Goal: Task Accomplishment & Management: Manage account settings

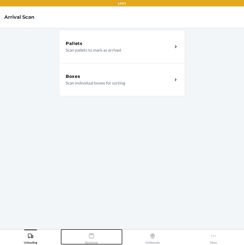
click at [92, 238] on icon at bounding box center [91, 236] width 5 height 5
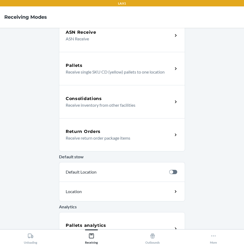
scroll to position [80, 0]
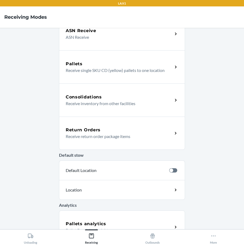
click at [111, 133] on div "Return Orders" at bounding box center [119, 130] width 107 height 6
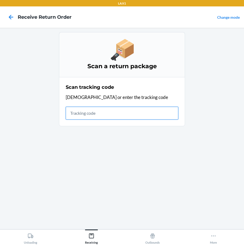
click at [74, 113] on input "text" at bounding box center [122, 113] width 112 height 13
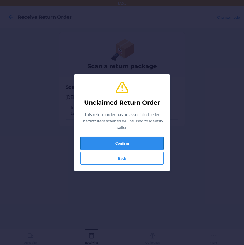
click at [120, 143] on button "Confirm" at bounding box center [121, 143] width 83 height 13
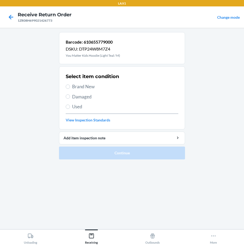
click at [86, 86] on span "Brand New" at bounding box center [125, 86] width 106 height 7
click at [70, 86] on input "Brand New" at bounding box center [68, 87] width 4 height 4
radio input "true"
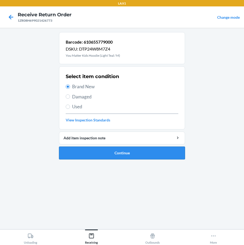
click at [108, 155] on button "Continue" at bounding box center [122, 153] width 126 height 13
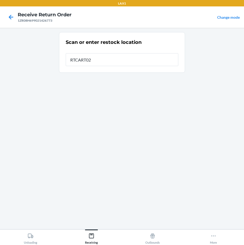
type input "RTCART021"
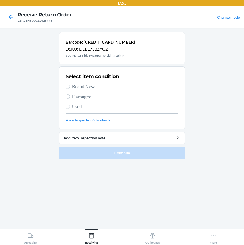
click at [70, 88] on label "Brand New" at bounding box center [122, 86] width 112 height 7
click at [70, 88] on input "Brand New" at bounding box center [68, 87] width 4 height 4
radio input "true"
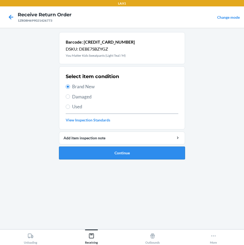
click at [96, 155] on button "Continue" at bounding box center [122, 153] width 126 height 13
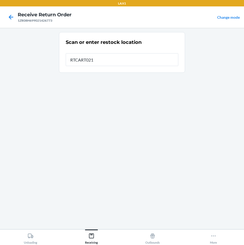
type input "RTCART021"
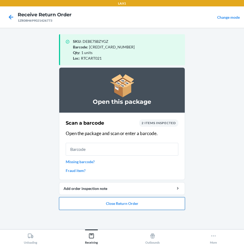
click at [150, 209] on button "Close Return Order" at bounding box center [122, 203] width 126 height 13
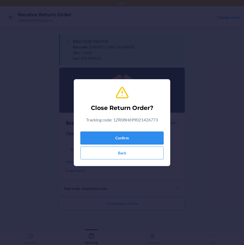
click at [134, 141] on button "Confirm" at bounding box center [121, 138] width 83 height 13
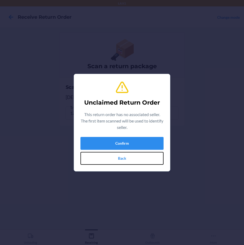
click at [117, 161] on button "Back" at bounding box center [121, 158] width 83 height 13
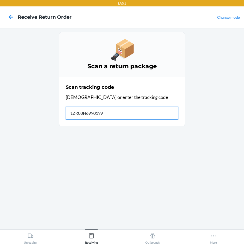
type input "1ZR08H69901999"
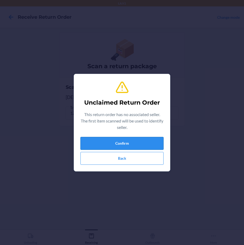
click at [150, 143] on button "Confirm" at bounding box center [121, 143] width 83 height 13
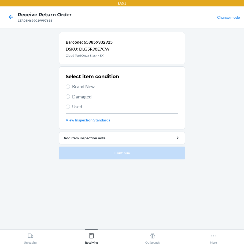
click at [74, 95] on span "Damaged" at bounding box center [125, 96] width 106 height 7
click at [70, 95] on input "Damaged" at bounding box center [68, 96] width 4 height 4
radio input "true"
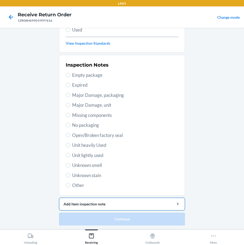
scroll to position [77, 0]
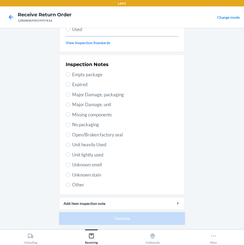
click at [68, 175] on label "Unknown stain" at bounding box center [122, 175] width 112 height 7
click at [68, 175] on input "Unknown stain" at bounding box center [68, 175] width 4 height 4
radio input "true"
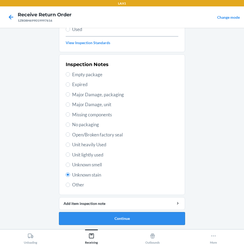
click at [138, 217] on button "Continue" at bounding box center [122, 218] width 126 height 13
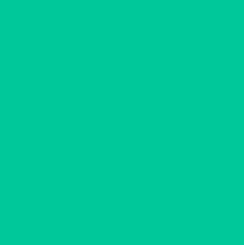
scroll to position [30, 0]
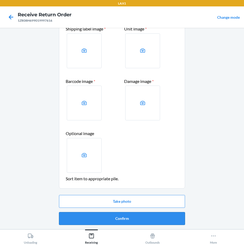
click at [142, 220] on button "Confirm" at bounding box center [122, 218] width 126 height 13
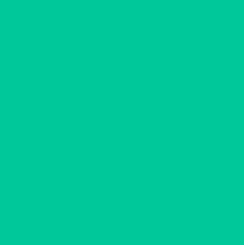
scroll to position [0, 0]
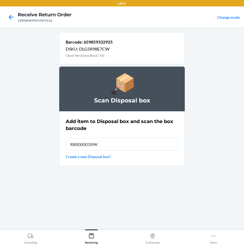
type input "RB00000189K"
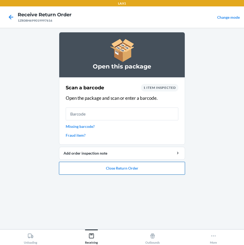
click at [116, 172] on button "Close Return Order" at bounding box center [122, 168] width 126 height 13
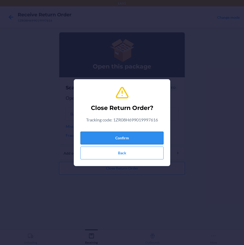
click at [124, 138] on button "Confirm" at bounding box center [121, 138] width 83 height 13
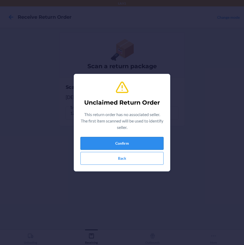
click at [124, 145] on button "Confirm" at bounding box center [121, 143] width 83 height 13
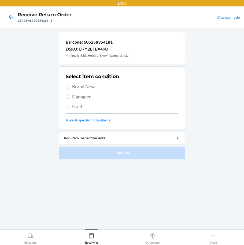
click at [71, 86] on label "Brand New" at bounding box center [122, 86] width 112 height 7
drag, startPoint x: 71, startPoint y: 86, endPoint x: 66, endPoint y: 85, distance: 5.2
click at [66, 85] on input "Brand New" at bounding box center [68, 87] width 4 height 4
radio input "true"
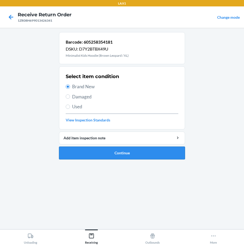
click at [140, 155] on button "Continue" at bounding box center [122, 153] width 126 height 13
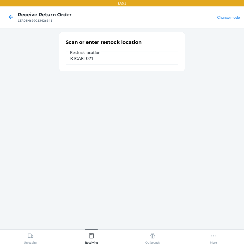
type input "RTCART021"
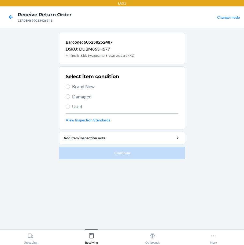
click at [73, 85] on span "Brand New" at bounding box center [125, 86] width 106 height 7
click at [70, 85] on input "Brand New" at bounding box center [68, 87] width 4 height 4
radio input "true"
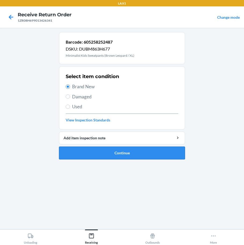
click at [106, 155] on button "Continue" at bounding box center [122, 153] width 126 height 13
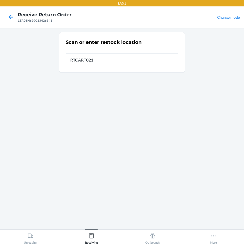
type input "RTCART021"
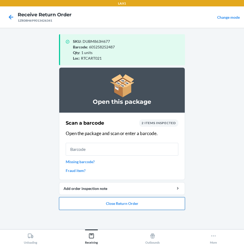
click at [125, 204] on button "Close Return Order" at bounding box center [122, 203] width 126 height 13
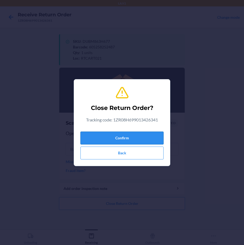
click at [135, 138] on button "Confirm" at bounding box center [121, 138] width 83 height 13
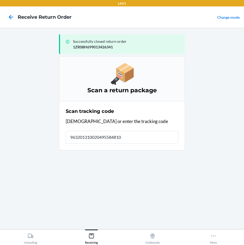
type input "9632013100204955848100"
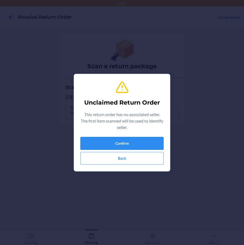
click at [158, 141] on button "Confirm" at bounding box center [121, 143] width 83 height 13
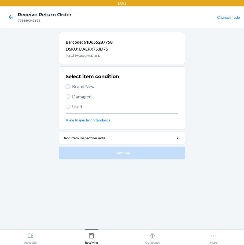
drag, startPoint x: 68, startPoint y: 86, endPoint x: 77, endPoint y: 99, distance: 15.7
click at [68, 86] on input "Brand New" at bounding box center [68, 87] width 4 height 4
radio input "true"
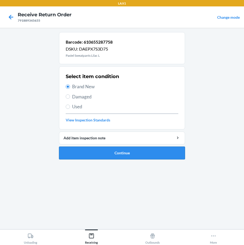
click at [115, 158] on button "Continue" at bounding box center [122, 153] width 126 height 13
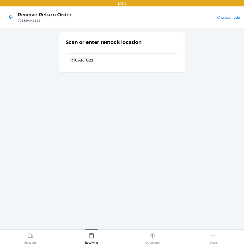
type input "RTCART021"
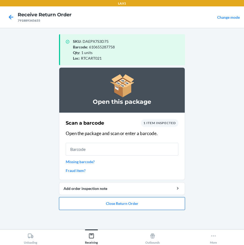
click at [137, 202] on button "Close Return Order" at bounding box center [122, 203] width 126 height 13
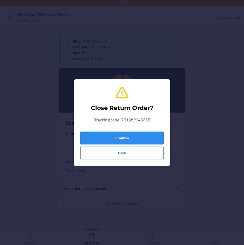
click at [130, 134] on button "Confirm" at bounding box center [121, 138] width 83 height 13
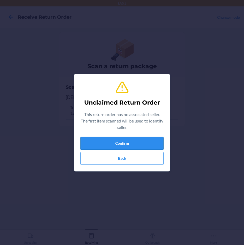
click at [144, 139] on button "Confirm" at bounding box center [121, 143] width 83 height 13
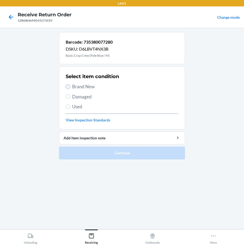
click at [69, 86] on input "Brand New" at bounding box center [68, 87] width 4 height 4
radio input "true"
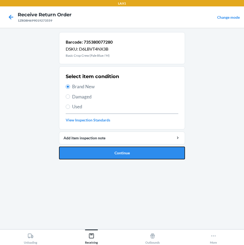
click at [113, 155] on button "Continue" at bounding box center [122, 153] width 126 height 13
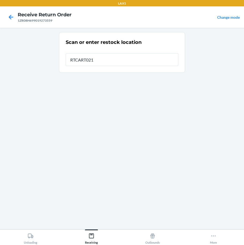
type input "RTCART021"
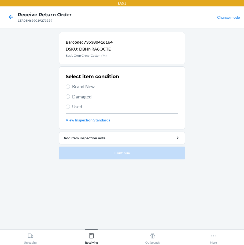
click at [85, 97] on span "Damaged" at bounding box center [125, 96] width 106 height 7
click at [70, 97] on input "Damaged" at bounding box center [68, 96] width 4 height 4
radio input "true"
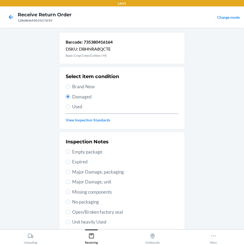
click at [69, 171] on label "Major Damage, packaging" at bounding box center [122, 172] width 112 height 7
click at [69, 171] on input "Major Damage, packaging" at bounding box center [68, 172] width 4 height 4
radio input "true"
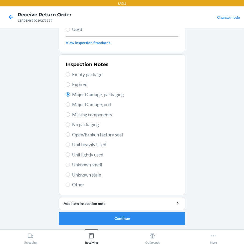
click at [127, 217] on button "Continue" at bounding box center [122, 218] width 126 height 13
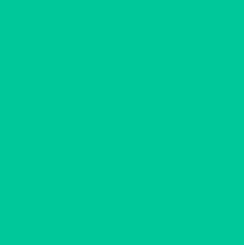
scroll to position [30, 0]
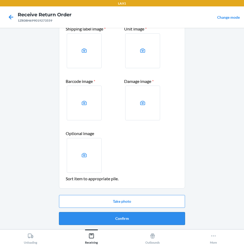
click at [123, 220] on button "Confirm" at bounding box center [122, 218] width 126 height 13
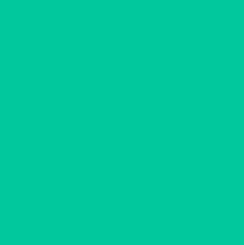
scroll to position [0, 0]
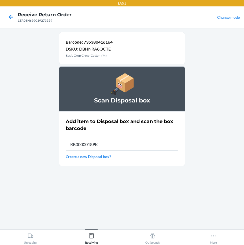
type input "RB00000189K"
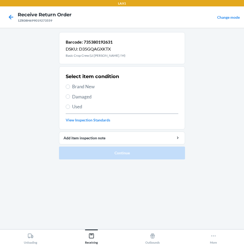
click at [68, 90] on div "Select item condition Brand New Damaged Used View Inspection Standards" at bounding box center [122, 97] width 112 height 53
click at [70, 86] on input "Brand New" at bounding box center [68, 87] width 4 height 4
radio input "true"
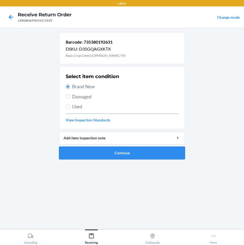
click at [86, 149] on button "Continue" at bounding box center [122, 153] width 126 height 13
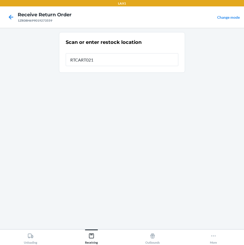
type input "RTCART021"
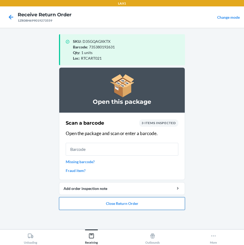
click at [107, 205] on button "Close Return Order" at bounding box center [122, 203] width 126 height 13
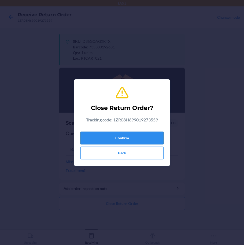
click at [117, 136] on button "Confirm" at bounding box center [121, 138] width 83 height 13
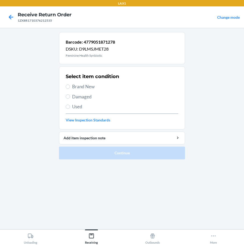
click at [71, 88] on label "Brand New" at bounding box center [122, 86] width 112 height 7
click at [68, 86] on input "Brand New" at bounding box center [68, 87] width 4 height 4
radio input "true"
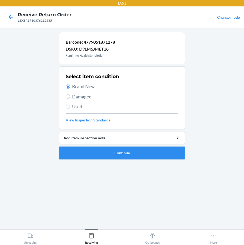
click at [97, 154] on button "Continue" at bounding box center [122, 153] width 126 height 13
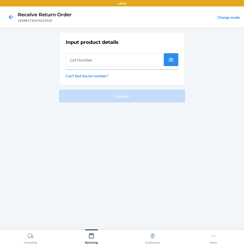
type input "5"
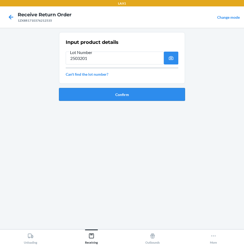
type input "2503201"
click at [124, 93] on button "Confirm" at bounding box center [122, 94] width 126 height 13
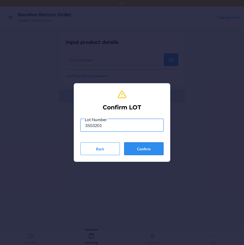
type input "3503201"
click at [150, 151] on button "Confirm" at bounding box center [143, 148] width 39 height 13
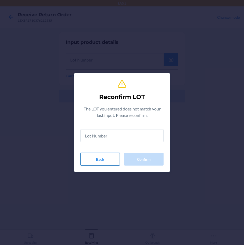
click at [107, 161] on button "Back" at bounding box center [99, 159] width 39 height 13
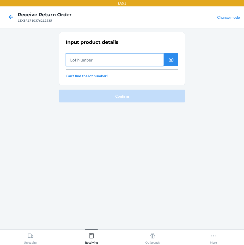
click at [82, 57] on input "text" at bounding box center [115, 59] width 98 height 13
type input "2503201"
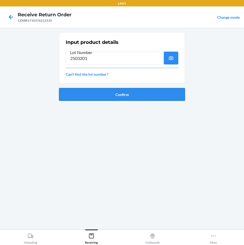
click at [118, 94] on button "Confirm" at bounding box center [122, 94] width 126 height 13
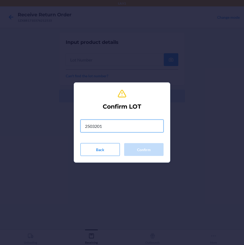
type input "2503201"
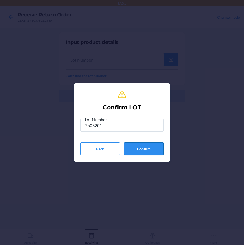
click at [155, 144] on button "Confirm" at bounding box center [143, 148] width 39 height 13
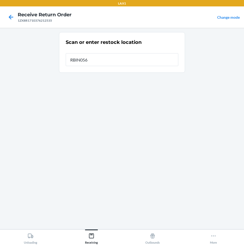
type input "RBIN056"
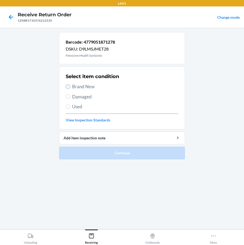
click at [67, 86] on input "Brand New" at bounding box center [68, 87] width 4 height 4
radio input "true"
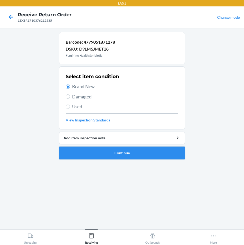
click at [121, 153] on button "Continue" at bounding box center [122, 153] width 126 height 13
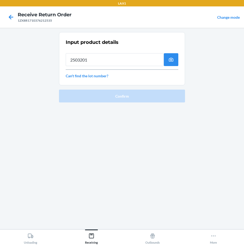
type input "2503201"
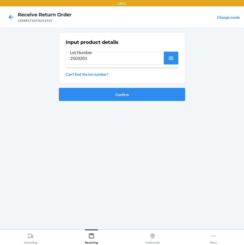
click at [159, 92] on button "Confirm" at bounding box center [122, 94] width 126 height 13
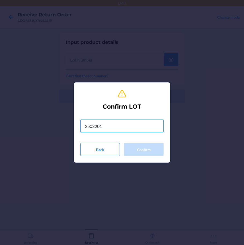
type input "2503201"
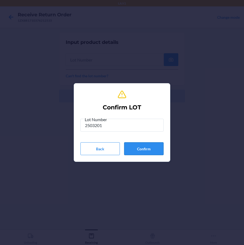
click at [131, 150] on button "Confirm" at bounding box center [143, 148] width 39 height 13
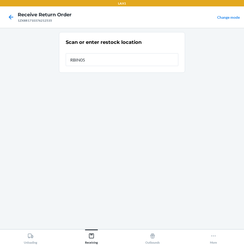
type input "RBIN056"
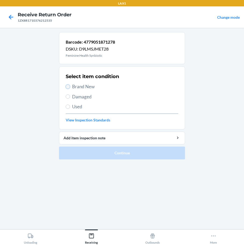
click at [67, 86] on input "Brand New" at bounding box center [68, 87] width 4 height 4
radio input "true"
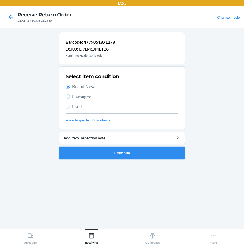
click at [113, 153] on button "Continue" at bounding box center [122, 153] width 126 height 13
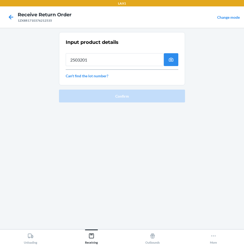
type input "2503201"
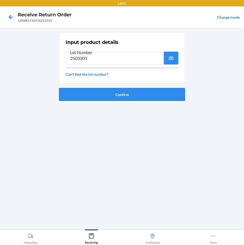
click at [147, 91] on button "Confirm" at bounding box center [122, 94] width 126 height 13
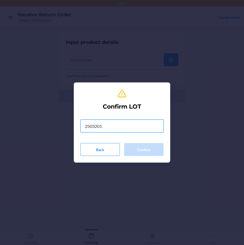
type input "2503201"
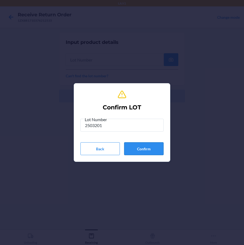
click at [157, 147] on button "Confirm" at bounding box center [143, 148] width 39 height 13
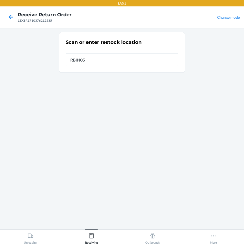
type input "RBIN056"
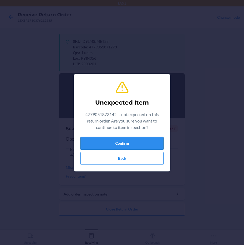
click at [107, 144] on button "Confirm" at bounding box center [121, 143] width 83 height 13
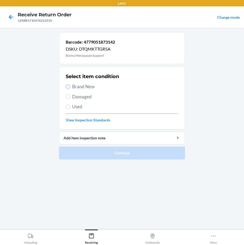
click at [70, 86] on input "Brand New" at bounding box center [68, 87] width 4 height 4
radio input "true"
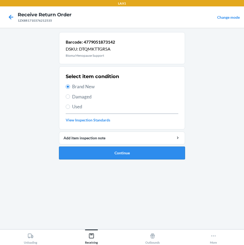
click at [103, 156] on button "Continue" at bounding box center [122, 153] width 126 height 13
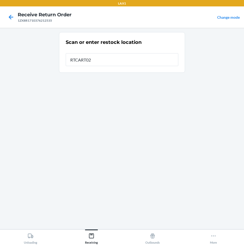
type input "RTCART021"
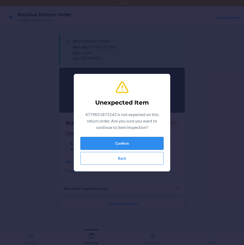
click at [146, 148] on button "Confirm" at bounding box center [121, 143] width 83 height 13
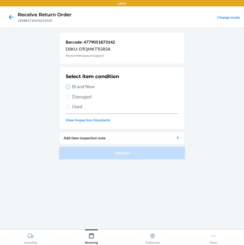
click at [69, 86] on input "Brand New" at bounding box center [68, 87] width 4 height 4
radio input "true"
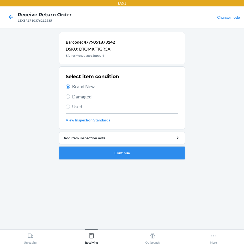
click at [128, 152] on button "Continue" at bounding box center [122, 153] width 126 height 13
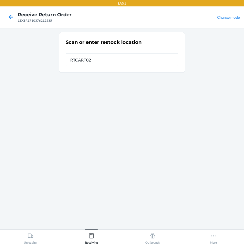
type input "RTCART021"
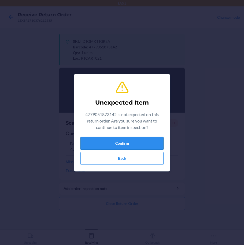
click at [116, 142] on button "Confirm" at bounding box center [121, 143] width 83 height 13
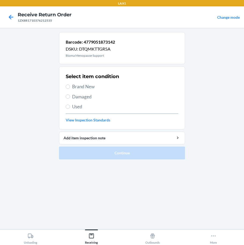
click at [69, 89] on label "Brand New" at bounding box center [122, 86] width 112 height 7
click at [69, 89] on input "Brand New" at bounding box center [68, 87] width 4 height 4
radio input "true"
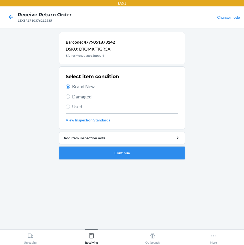
click at [107, 154] on button "Continue" at bounding box center [122, 153] width 126 height 13
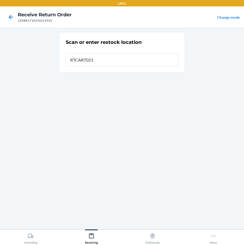
type input "RTCART021"
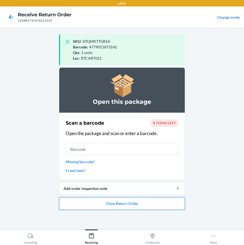
click at [132, 204] on button "Close Return Order" at bounding box center [122, 203] width 126 height 13
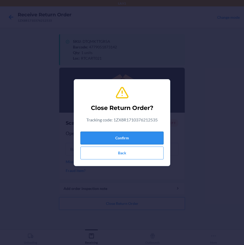
drag, startPoint x: 108, startPoint y: 135, endPoint x: 107, endPoint y: 142, distance: 6.2
click at [107, 142] on button "Confirm" at bounding box center [121, 138] width 83 height 13
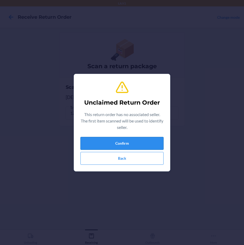
click at [109, 143] on button "Confirm" at bounding box center [121, 143] width 83 height 13
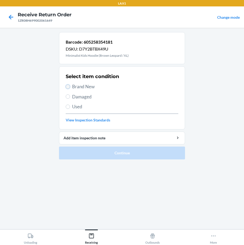
drag, startPoint x: 66, startPoint y: 86, endPoint x: 68, endPoint y: 101, distance: 14.5
click at [67, 86] on input "Brand New" at bounding box center [68, 87] width 4 height 4
radio input "true"
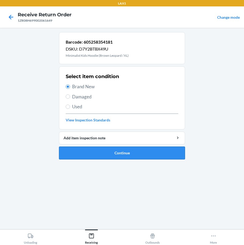
click at [108, 155] on button "Continue" at bounding box center [122, 153] width 126 height 13
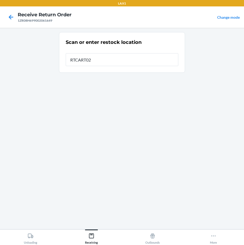
type input "RTCART021"
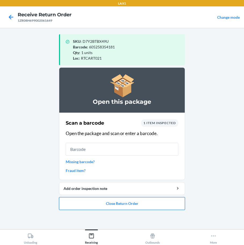
click at [139, 206] on button "Close Return Order" at bounding box center [122, 203] width 126 height 13
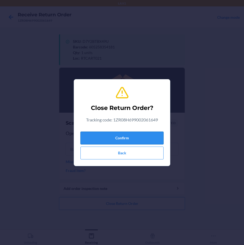
click at [150, 136] on button "Confirm" at bounding box center [121, 138] width 83 height 13
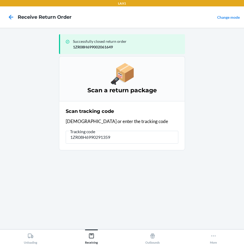
type input "1ZR08H69902913592"
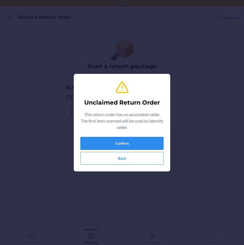
click at [153, 142] on button "Confirm" at bounding box center [121, 143] width 83 height 13
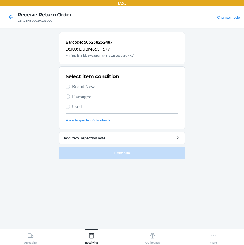
click at [71, 87] on label "Brand New" at bounding box center [122, 86] width 112 height 7
click at [70, 87] on input "Brand New" at bounding box center [68, 87] width 4 height 4
radio input "true"
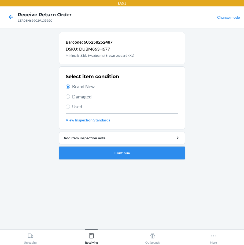
click at [105, 154] on button "Continue" at bounding box center [122, 153] width 126 height 13
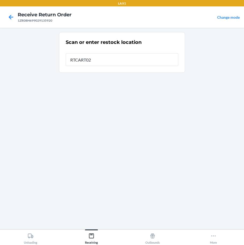
type input "RTCART021"
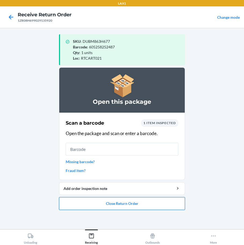
click at [108, 203] on button "Close Return Order" at bounding box center [122, 203] width 126 height 13
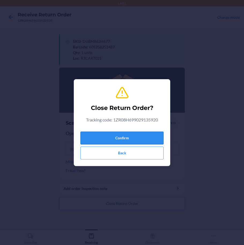
click at [96, 138] on button "Confirm" at bounding box center [121, 138] width 83 height 13
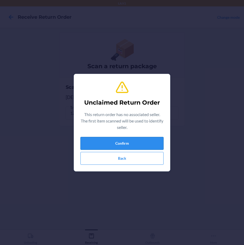
click at [146, 141] on button "Confirm" at bounding box center [121, 143] width 83 height 13
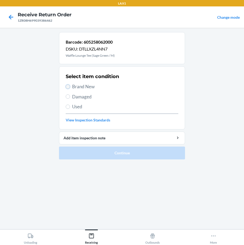
click at [67, 86] on input "Brand New" at bounding box center [68, 87] width 4 height 4
radio input "true"
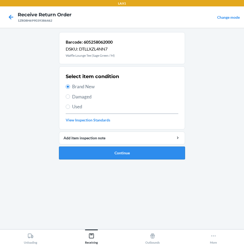
click at [146, 155] on button "Continue" at bounding box center [122, 153] width 126 height 13
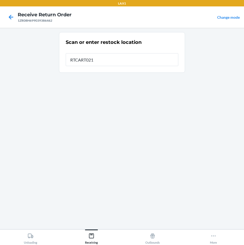
type input "RTCART021"
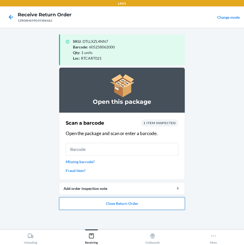
click at [144, 203] on button "Close Return Order" at bounding box center [122, 203] width 126 height 13
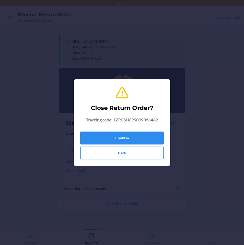
click at [149, 135] on button "Confirm" at bounding box center [121, 138] width 83 height 13
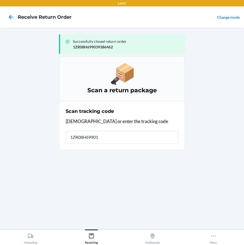
type input "1ZR08H699019"
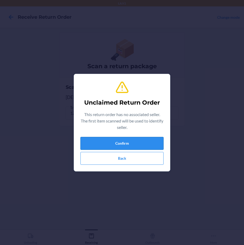
click at [135, 144] on button "Confirm" at bounding box center [121, 143] width 83 height 13
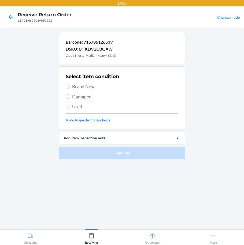
click at [70, 86] on label "Brand New" at bounding box center [122, 86] width 112 height 7
click at [70, 86] on input "Brand New" at bounding box center [68, 87] width 4 height 4
radio input "true"
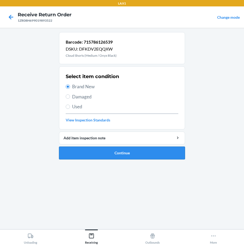
click at [131, 153] on button "Continue" at bounding box center [122, 153] width 126 height 13
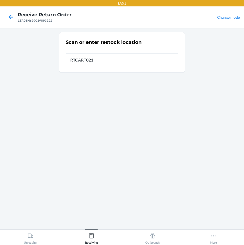
type input "RTCART021"
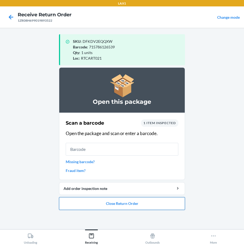
click at [130, 201] on button "Close Return Order" at bounding box center [122, 203] width 126 height 13
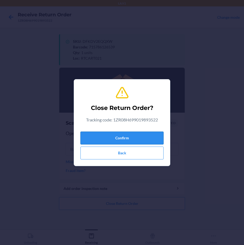
click at [127, 135] on button "Confirm" at bounding box center [121, 138] width 83 height 13
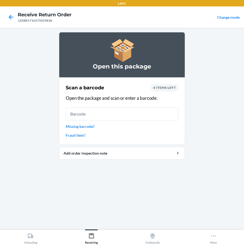
click at [89, 126] on link "Missing barcode?" at bounding box center [122, 127] width 112 height 6
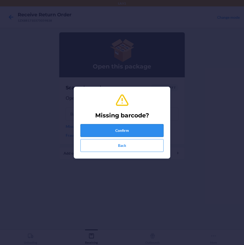
click at [133, 131] on button "Confirm" at bounding box center [121, 130] width 83 height 13
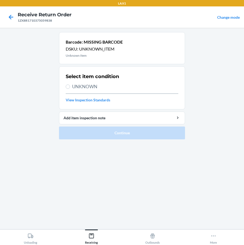
click at [70, 86] on label "UNKNOWN" at bounding box center [122, 86] width 112 height 7
click at [70, 86] on input "UNKNOWN" at bounding box center [68, 87] width 4 height 4
radio input "true"
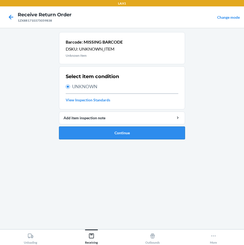
click at [99, 135] on button "Continue" at bounding box center [122, 133] width 126 height 13
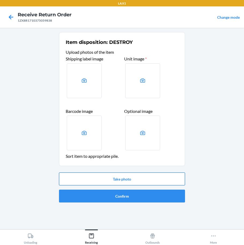
click at [115, 179] on button "Take photo" at bounding box center [122, 179] width 126 height 13
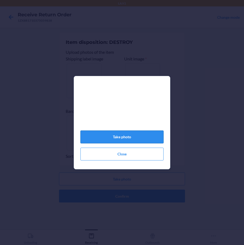
click at [153, 140] on button "Take photo" at bounding box center [121, 137] width 83 height 13
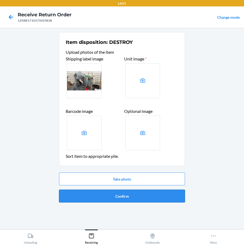
click at [144, 196] on button "Confirm" at bounding box center [122, 196] width 126 height 13
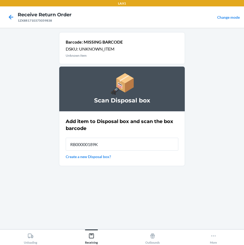
type input "RB00000189K"
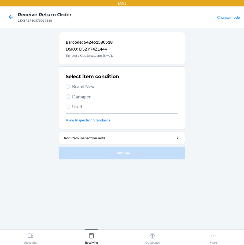
click at [67, 82] on div "Select item condition Brand New Damaged Used View Inspection Standards" at bounding box center [122, 97] width 112 height 53
click at [68, 88] on input "Brand New" at bounding box center [68, 87] width 4 height 4
radio input "true"
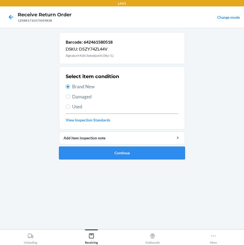
click at [126, 153] on button "Continue" at bounding box center [122, 153] width 126 height 13
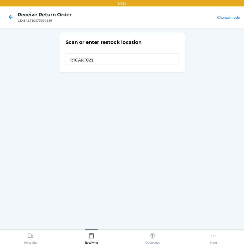
type input "RTCART021"
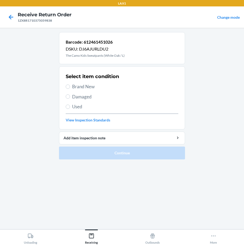
click at [70, 89] on label "Brand New" at bounding box center [122, 86] width 112 height 7
click at [70, 89] on input "Brand New" at bounding box center [68, 87] width 4 height 4
radio input "true"
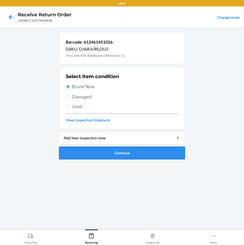
click at [121, 156] on button "Continue" at bounding box center [122, 153] width 126 height 13
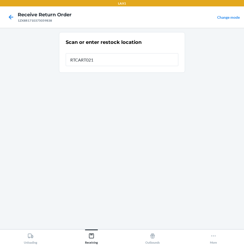
type input "RTCART021"
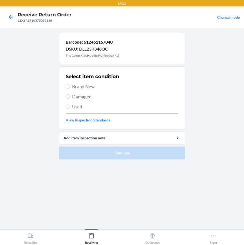
click at [72, 86] on span "Brand New" at bounding box center [125, 86] width 106 height 7
click at [70, 86] on input "Brand New" at bounding box center [68, 87] width 4 height 4
radio input "true"
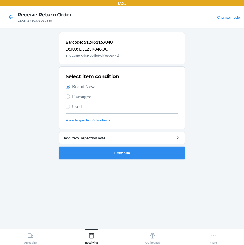
click at [87, 157] on button "Continue" at bounding box center [122, 153] width 126 height 13
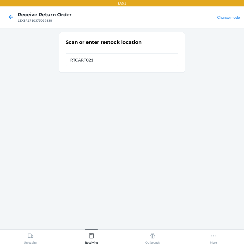
type input "RTCART021"
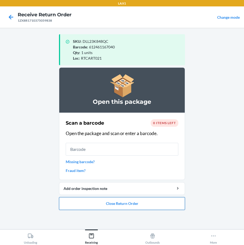
click at [157, 206] on button "Close Return Order" at bounding box center [122, 203] width 126 height 13
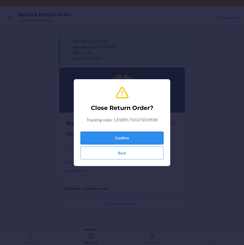
click at [139, 139] on button "Confirm" at bounding box center [121, 138] width 83 height 13
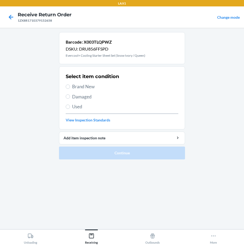
click at [71, 96] on label "Damaged" at bounding box center [122, 96] width 112 height 7
click at [70, 96] on input "Damaged" at bounding box center [68, 96] width 4 height 4
radio input "true"
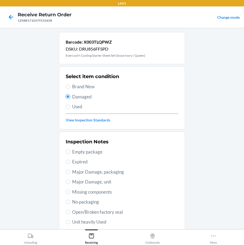
scroll to position [54, 0]
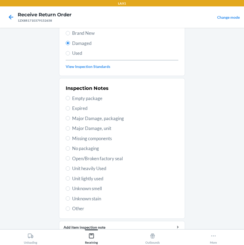
click at [70, 120] on label "Major Damage, packaging" at bounding box center [122, 118] width 112 height 7
click at [70, 120] on input "Major Damage, packaging" at bounding box center [68, 118] width 4 height 4
radio input "true"
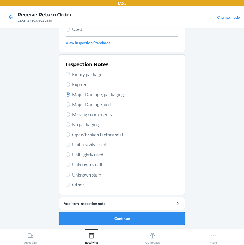
click at [105, 219] on button "Continue" at bounding box center [122, 218] width 126 height 13
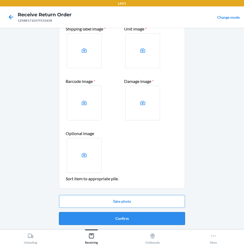
click at [106, 217] on button "Confirm" at bounding box center [122, 218] width 126 height 13
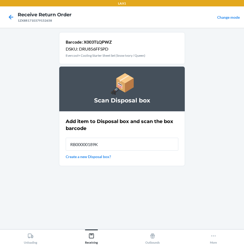
type input "RB00000189K"
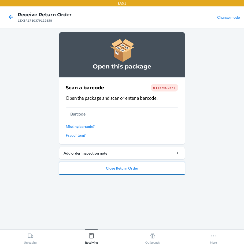
click at [146, 171] on button "Close Return Order" at bounding box center [122, 168] width 126 height 13
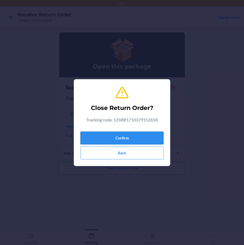
click at [147, 139] on button "Confirm" at bounding box center [121, 138] width 83 height 13
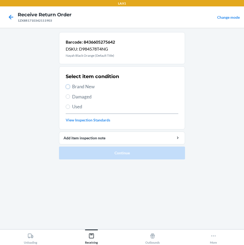
drag, startPoint x: 66, startPoint y: 86, endPoint x: 64, endPoint y: 108, distance: 22.6
click at [66, 86] on input "Brand New" at bounding box center [68, 87] width 4 height 4
radio input "true"
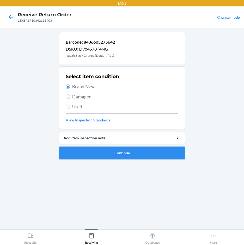
click at [103, 151] on button "Continue" at bounding box center [122, 153] width 126 height 13
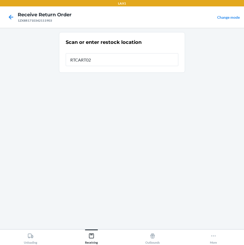
type input "RTCART021"
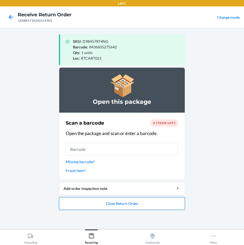
click at [115, 203] on button "Close Return Order" at bounding box center [122, 203] width 126 height 13
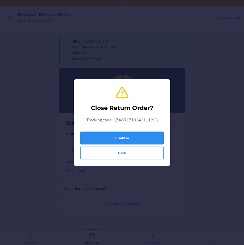
click at [125, 138] on button "Confirm" at bounding box center [121, 138] width 83 height 13
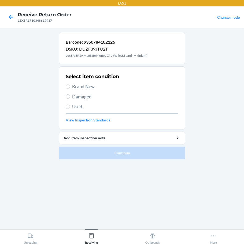
click at [70, 89] on label "Brand New" at bounding box center [122, 86] width 112 height 7
click at [70, 89] on input "Brand New" at bounding box center [68, 87] width 4 height 4
radio input "true"
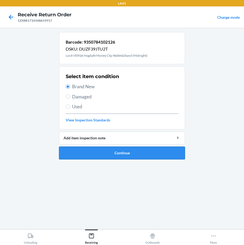
click at [100, 151] on button "Continue" at bounding box center [122, 153] width 126 height 13
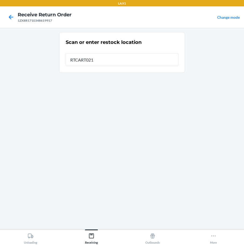
type input "RTCART021"
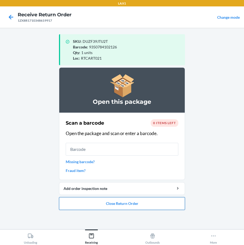
click at [130, 206] on button "Close Return Order" at bounding box center [122, 203] width 126 height 13
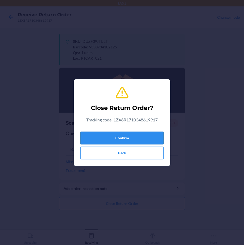
click at [127, 136] on button "Confirm" at bounding box center [121, 138] width 83 height 13
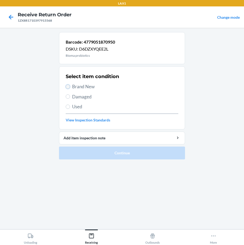
click at [68, 85] on input "Brand New" at bounding box center [68, 87] width 4 height 4
radio input "true"
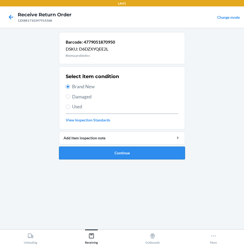
click at [124, 152] on button "Continue" at bounding box center [122, 153] width 126 height 13
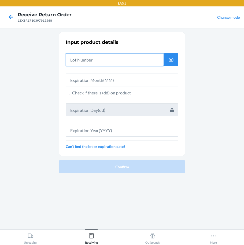
click at [93, 63] on input "text" at bounding box center [115, 59] width 98 height 13
type input "04222578"
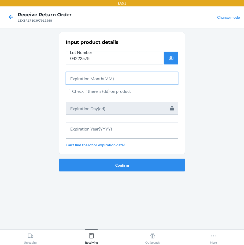
click at [92, 79] on input "text" at bounding box center [122, 78] width 112 height 13
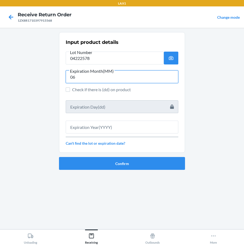
type input "06"
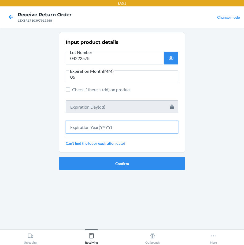
click at [109, 124] on input "text" at bounding box center [122, 127] width 112 height 13
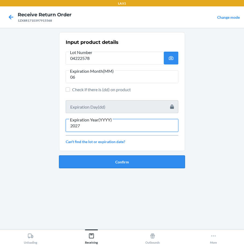
type input "2027"
click at [128, 162] on button "Confirm" at bounding box center [122, 161] width 126 height 13
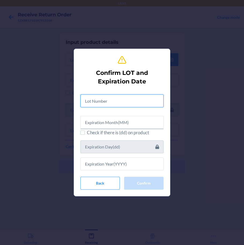
click at [108, 102] on input "text" at bounding box center [121, 100] width 83 height 13
type input "04222578"
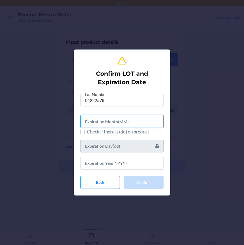
click at [136, 124] on input "text" at bounding box center [121, 121] width 83 height 13
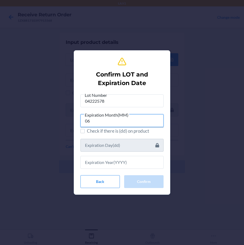
type input "06"
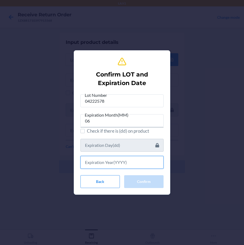
click at [125, 166] on input "text" at bounding box center [121, 162] width 83 height 13
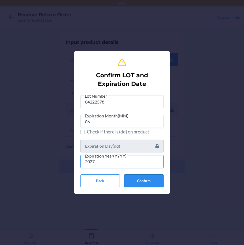
type input "2027"
click at [145, 182] on button "Confirm" at bounding box center [143, 180] width 39 height 13
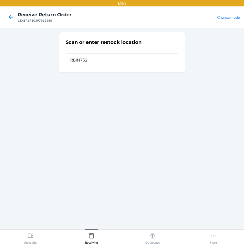
type input "RBIN752"
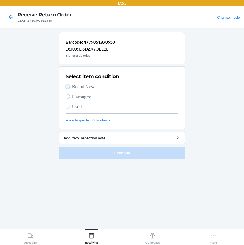
click at [68, 86] on input "Brand New" at bounding box center [68, 87] width 4 height 4
radio input "true"
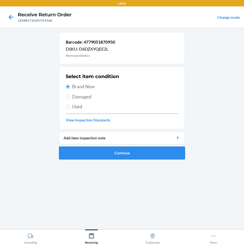
click at [121, 153] on button "Continue" at bounding box center [122, 153] width 126 height 13
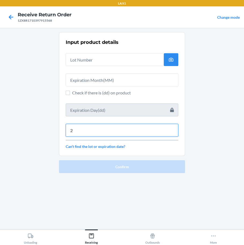
type input "2"
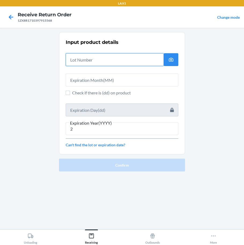
click at [102, 63] on input "text" at bounding box center [115, 59] width 98 height 13
type input "04222578"
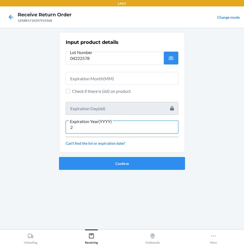
click at [84, 126] on input "2" at bounding box center [122, 127] width 112 height 13
type input "2027"
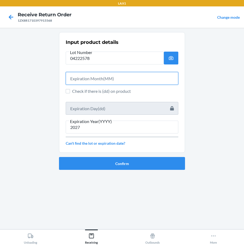
click at [102, 74] on input "text" at bounding box center [122, 78] width 112 height 13
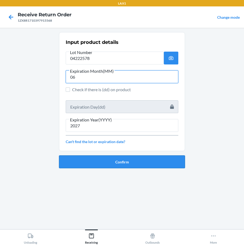
type input "06"
click at [121, 160] on button "Confirm" at bounding box center [122, 161] width 126 height 13
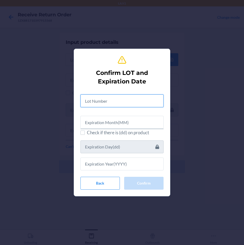
click at [96, 102] on input "text" at bounding box center [121, 100] width 83 height 13
type input "04222578"
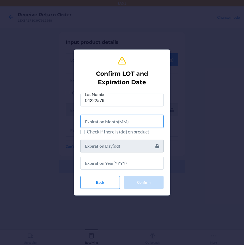
click at [101, 124] on input "text" at bounding box center [121, 121] width 83 height 13
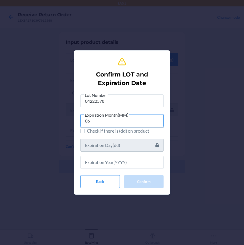
type input "06"
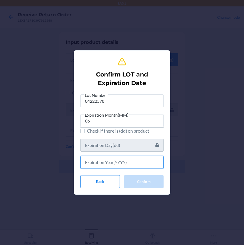
click at [142, 160] on input "text" at bounding box center [121, 162] width 83 height 13
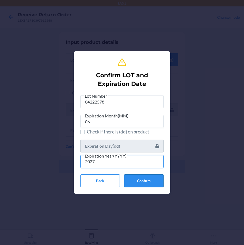
type input "2027"
click at [155, 183] on button "Confirm" at bounding box center [143, 180] width 39 height 13
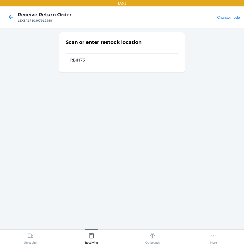
type input "RBIN752"
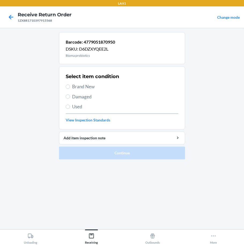
click at [73, 97] on span "Damaged" at bounding box center [125, 96] width 106 height 7
click at [70, 97] on input "Damaged" at bounding box center [68, 96] width 4 height 4
radio input "true"
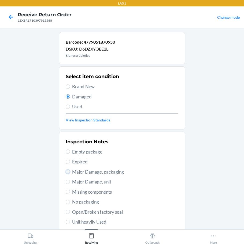
click at [67, 171] on input "Major Damage, packaging" at bounding box center [68, 172] width 4 height 4
radio input "true"
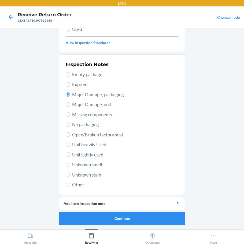
click at [108, 217] on button "Continue" at bounding box center [122, 218] width 126 height 13
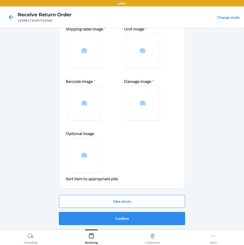
click at [131, 218] on button "Confirm" at bounding box center [122, 218] width 126 height 13
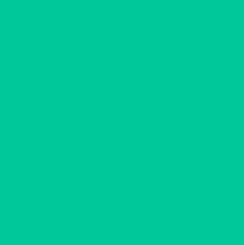
scroll to position [0, 0]
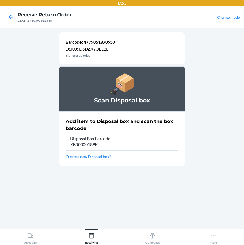
type input "RB00000189K"
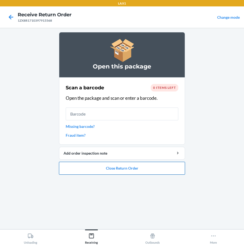
click at [150, 168] on button "Close Return Order" at bounding box center [122, 168] width 126 height 13
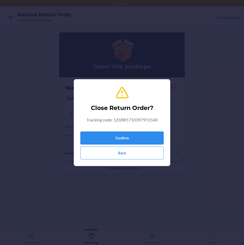
click at [143, 138] on button "Confirm" at bounding box center [121, 138] width 83 height 13
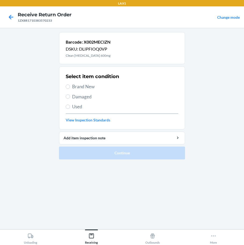
click at [71, 86] on label "Brand New" at bounding box center [122, 86] width 112 height 7
click at [70, 86] on input "Brand New" at bounding box center [68, 87] width 4 height 4
radio input "true"
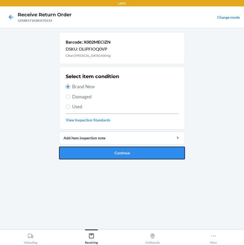
click at [103, 155] on button "Continue" at bounding box center [122, 153] width 126 height 13
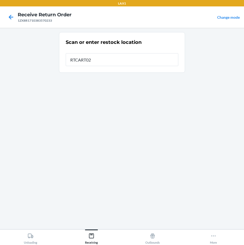
type input "RTCART021"
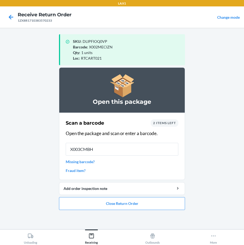
type input "X003CMBHO"
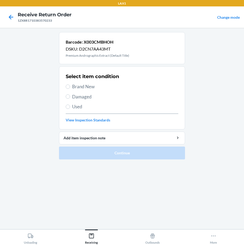
click at [70, 89] on label "Brand New" at bounding box center [122, 86] width 112 height 7
click at [70, 89] on input "Brand New" at bounding box center [68, 87] width 4 height 4
radio input "true"
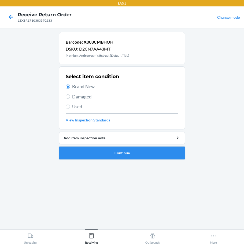
click at [110, 151] on button "Continue" at bounding box center [122, 153] width 126 height 13
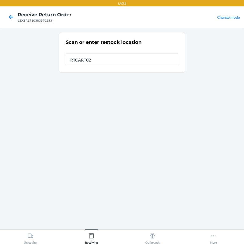
type input "RTCART021"
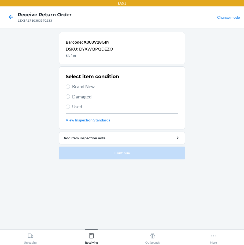
click at [71, 86] on label "Brand New" at bounding box center [122, 86] width 112 height 7
click at [70, 86] on input "Brand New" at bounding box center [68, 87] width 4 height 4
radio input "true"
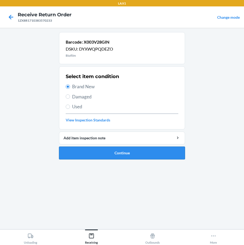
click at [130, 156] on button "Continue" at bounding box center [122, 153] width 126 height 13
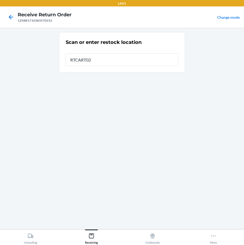
type input "RTCART021"
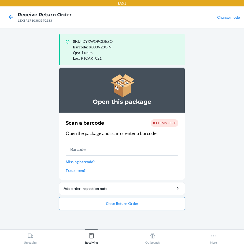
click at [120, 206] on button "Close Return Order" at bounding box center [122, 203] width 126 height 13
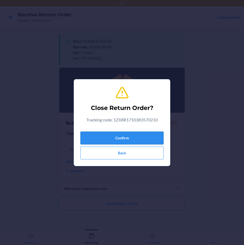
click at [143, 140] on button "Confirm" at bounding box center [121, 138] width 83 height 13
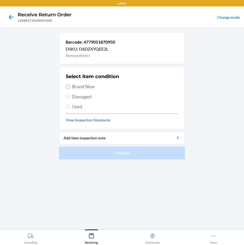
click at [69, 86] on input "Brand New" at bounding box center [68, 87] width 4 height 4
radio input "true"
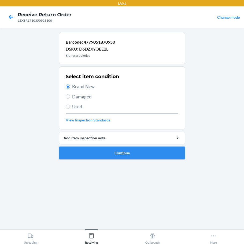
click at [133, 152] on button "Continue" at bounding box center [122, 153] width 126 height 13
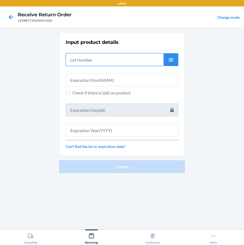
click at [105, 62] on input "text" at bounding box center [115, 59] width 98 height 13
type input "04222576"
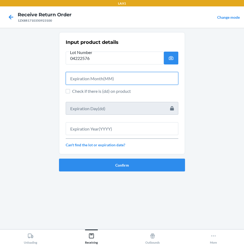
click at [89, 78] on input "text" at bounding box center [122, 78] width 112 height 13
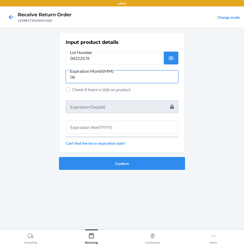
type input "06"
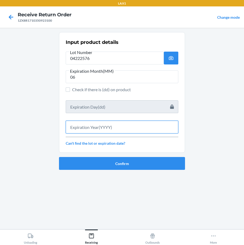
click at [122, 130] on input "text" at bounding box center [122, 127] width 112 height 13
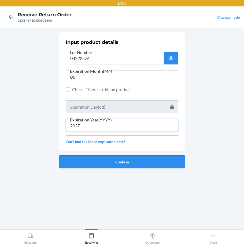
type input "2027"
click at [128, 160] on button "Confirm" at bounding box center [122, 161] width 126 height 13
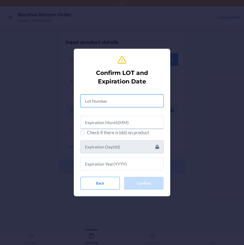
click at [121, 103] on input "text" at bounding box center [121, 100] width 83 height 13
type input "04222576"
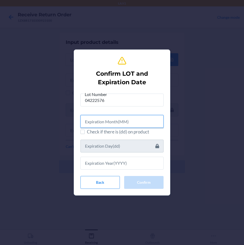
click at [123, 123] on input "text" at bounding box center [121, 121] width 83 height 13
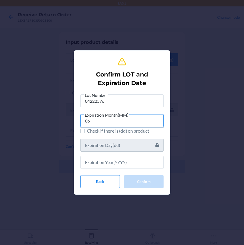
type input "06"
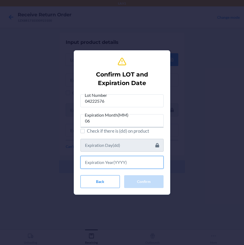
click at [118, 163] on input "text" at bounding box center [121, 162] width 83 height 13
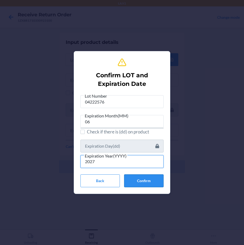
type input "2027"
click at [157, 179] on button "Confirm" at bounding box center [143, 180] width 39 height 13
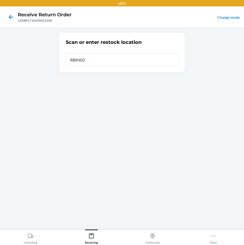
type input "RBIN020"
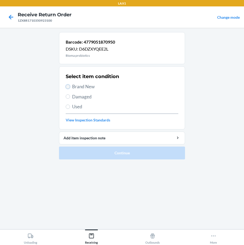
click at [67, 87] on input "Brand New" at bounding box center [68, 87] width 4 height 4
radio input "true"
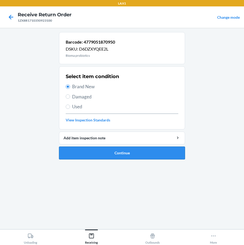
click at [108, 153] on button "Continue" at bounding box center [122, 153] width 126 height 13
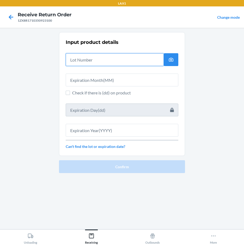
click at [104, 62] on input "text" at bounding box center [115, 59] width 98 height 13
type input "04222576"
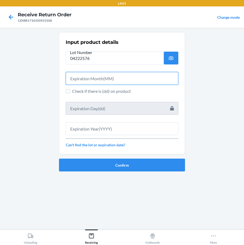
click at [117, 75] on input "text" at bounding box center [122, 78] width 112 height 13
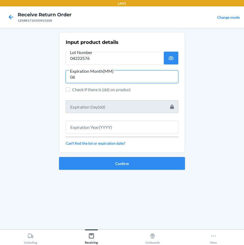
type input "06"
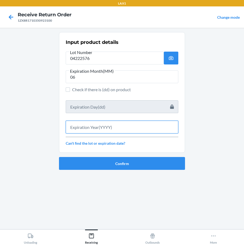
drag, startPoint x: 83, startPoint y: 129, endPoint x: 137, endPoint y: 156, distance: 60.6
click at [84, 129] on input "text" at bounding box center [122, 127] width 112 height 13
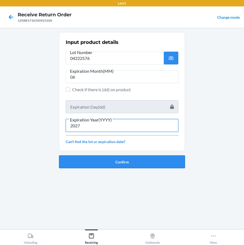
type input "2027"
click at [123, 160] on button "Confirm" at bounding box center [122, 161] width 126 height 13
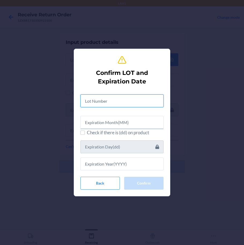
click at [116, 100] on input "text" at bounding box center [121, 100] width 83 height 13
type input "04222576"
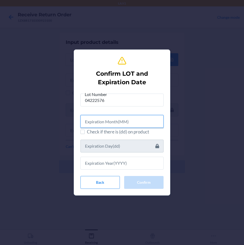
click at [117, 124] on input "text" at bounding box center [121, 121] width 83 height 13
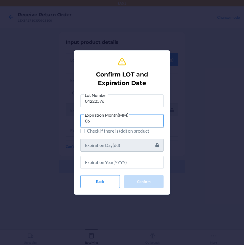
type input "06"
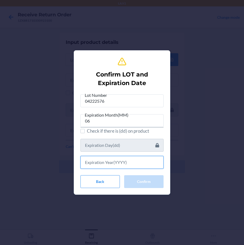
click at [131, 162] on input "text" at bounding box center [121, 162] width 83 height 13
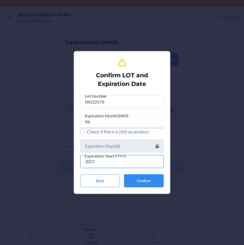
type input "2027"
click at [138, 180] on button "Confirm" at bounding box center [143, 180] width 39 height 13
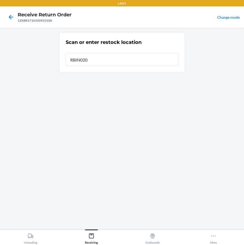
type input "RBIN020"
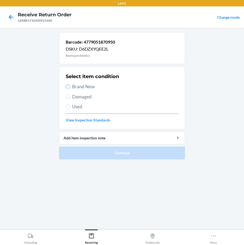
click at [68, 86] on input "Brand New" at bounding box center [68, 87] width 4 height 4
radio input "true"
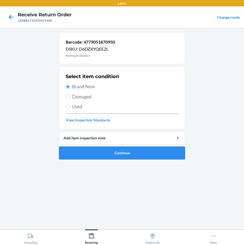
click at [103, 153] on button "Continue" at bounding box center [122, 153] width 126 height 13
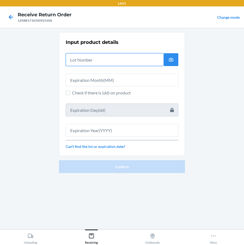
click at [105, 61] on input "text" at bounding box center [115, 59] width 98 height 13
type input "04222576"
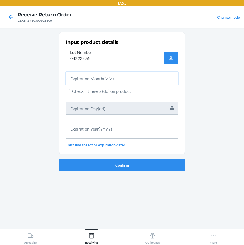
click at [102, 79] on input "text" at bounding box center [122, 78] width 112 height 13
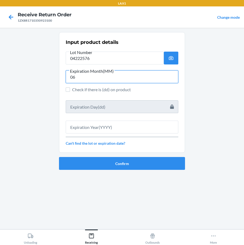
type input "06"
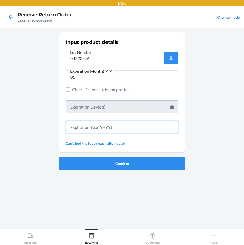
click at [95, 127] on input "text" at bounding box center [122, 127] width 112 height 13
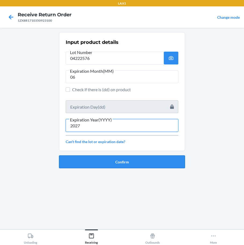
type input "2027"
click at [110, 162] on button "Confirm" at bounding box center [122, 161] width 126 height 13
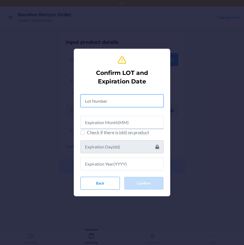
click at [111, 103] on input "text" at bounding box center [121, 100] width 83 height 13
type input "04222576"
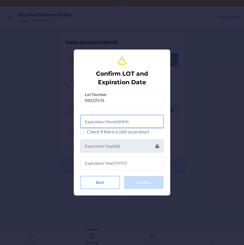
click at [113, 124] on input "text" at bounding box center [121, 121] width 83 height 13
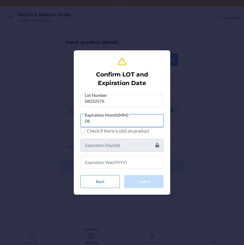
type input "06"
drag, startPoint x: 123, startPoint y: 155, endPoint x: 120, endPoint y: 162, distance: 7.4
click at [123, 155] on div at bounding box center [121, 160] width 83 height 17
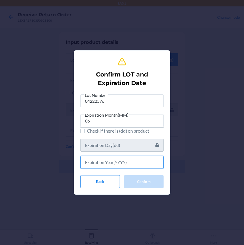
click at [120, 164] on input "text" at bounding box center [121, 162] width 83 height 13
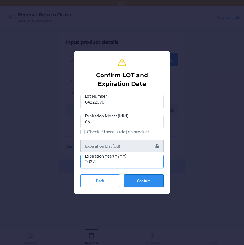
type input "2027"
click at [141, 176] on button "Confirm" at bounding box center [143, 180] width 39 height 13
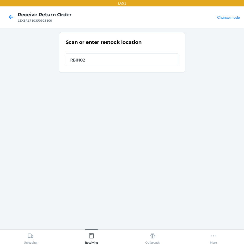
type input "RBIN020"
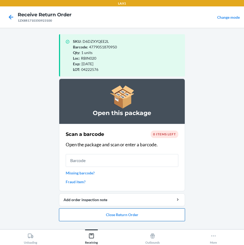
click at [141, 215] on button "Close Return Order" at bounding box center [122, 214] width 126 height 13
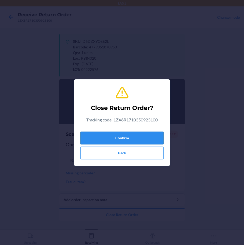
click at [142, 137] on button "Confirm" at bounding box center [121, 138] width 83 height 13
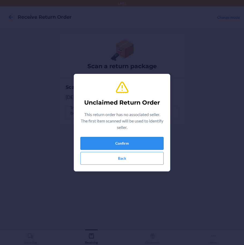
click at [140, 143] on button "Confirm" at bounding box center [121, 143] width 83 height 13
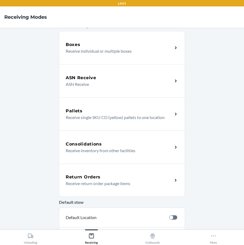
scroll to position [80, 0]
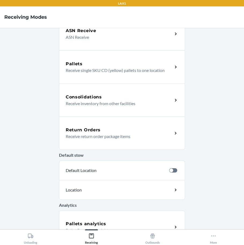
click at [89, 124] on div "Return Orders Receive return order package items" at bounding box center [122, 133] width 126 height 33
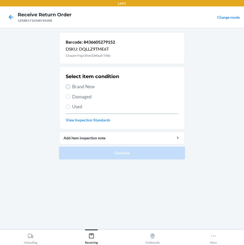
drag, startPoint x: 68, startPoint y: 87, endPoint x: 67, endPoint y: 92, distance: 4.9
click at [68, 87] on input "Brand New" at bounding box center [68, 87] width 4 height 4
radio input "true"
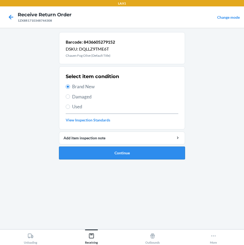
click at [82, 155] on button "Continue" at bounding box center [122, 153] width 126 height 13
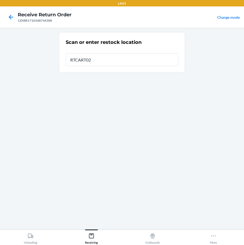
type input "RTCART021"
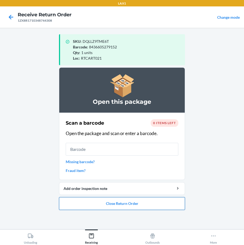
click at [128, 205] on button "Close Return Order" at bounding box center [122, 203] width 126 height 13
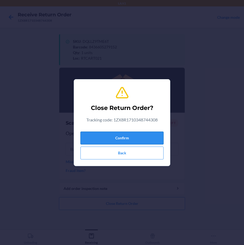
click at [123, 138] on button "Confirm" at bounding box center [121, 138] width 83 height 13
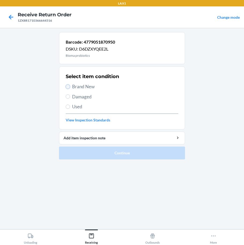
click at [68, 88] on input "Brand New" at bounding box center [68, 87] width 4 height 4
radio input "true"
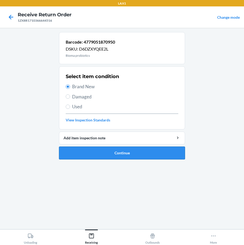
click at [109, 152] on button "Continue" at bounding box center [122, 153] width 126 height 13
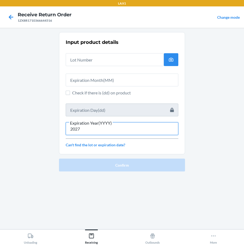
type input "2027"
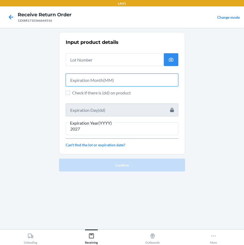
click at [91, 77] on input "text" at bounding box center [122, 80] width 112 height 13
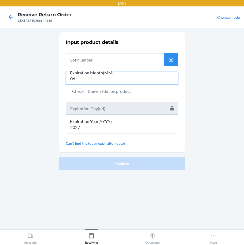
type input "06"
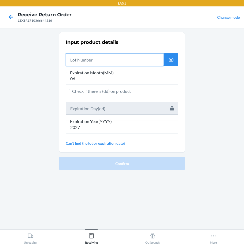
click at [126, 58] on input "text" at bounding box center [115, 59] width 98 height 13
type input "04222580"
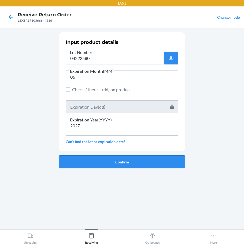
click at [142, 164] on button "Confirm" at bounding box center [122, 161] width 126 height 13
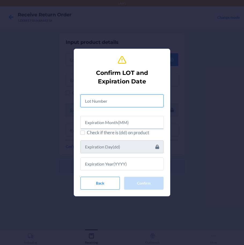
click at [139, 104] on input "text" at bounding box center [121, 100] width 83 height 13
type input "04222580"
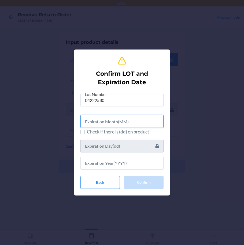
click at [132, 122] on input "text" at bounding box center [121, 121] width 83 height 13
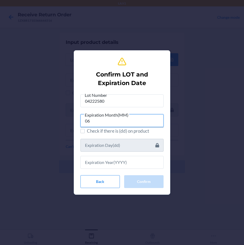
type input "06"
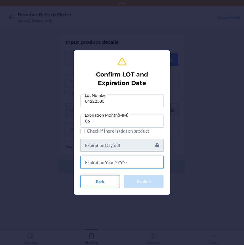
click at [110, 164] on input "text" at bounding box center [121, 162] width 83 height 13
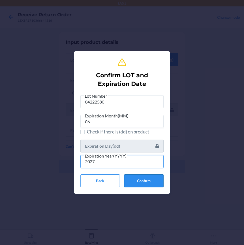
type input "2027"
click at [144, 183] on button "Confirm" at bounding box center [143, 180] width 39 height 13
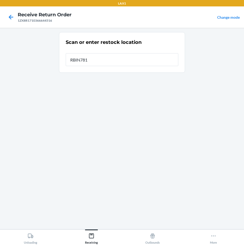
type input "RBIN781"
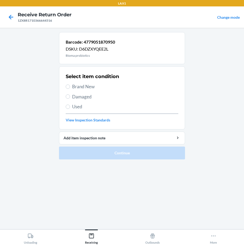
click at [70, 86] on label "Brand New" at bounding box center [122, 86] width 112 height 7
click at [70, 86] on input "Brand New" at bounding box center [68, 87] width 4 height 4
radio input "true"
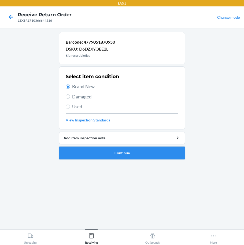
click at [96, 154] on button "Continue" at bounding box center [122, 153] width 126 height 13
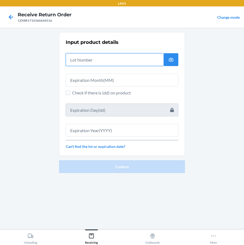
click at [113, 60] on input "text" at bounding box center [115, 59] width 98 height 13
type input "04222580"
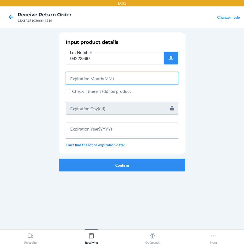
click at [112, 79] on input "text" at bounding box center [122, 78] width 112 height 13
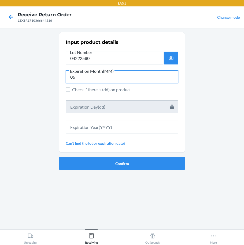
type input "06"
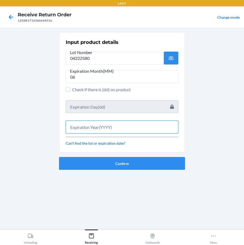
click at [115, 130] on input "text" at bounding box center [122, 127] width 112 height 13
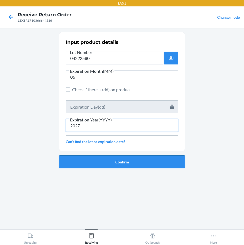
type input "2027"
drag, startPoint x: 141, startPoint y: 161, endPoint x: 143, endPoint y: 164, distance: 4.5
click at [143, 164] on button "Confirm" at bounding box center [122, 161] width 126 height 13
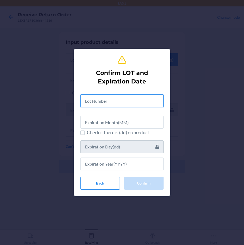
click at [108, 100] on input "text" at bounding box center [121, 100] width 83 height 13
type input "04222580"
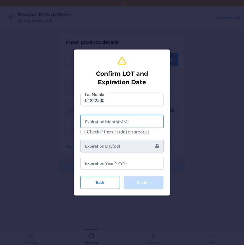
click at [128, 127] on input "text" at bounding box center [121, 121] width 83 height 13
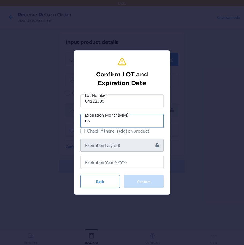
type input "06"
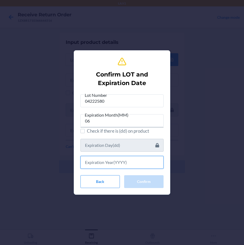
click at [134, 168] on input "text" at bounding box center [121, 162] width 83 height 13
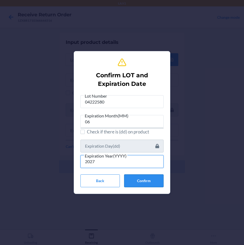
type input "2027"
click at [143, 181] on button "Confirm" at bounding box center [143, 180] width 39 height 13
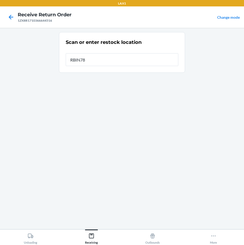
type input "RBIN781"
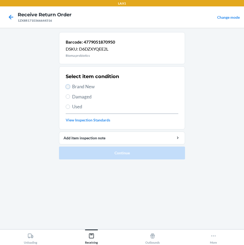
click at [67, 87] on input "Brand New" at bounding box center [68, 87] width 4 height 4
radio input "true"
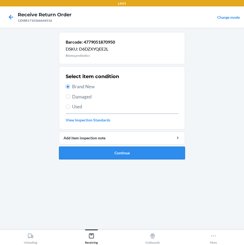
click at [88, 155] on button "Continue" at bounding box center [122, 153] width 126 height 13
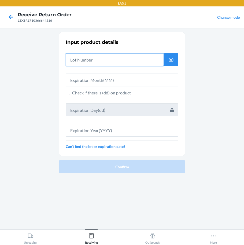
click at [100, 62] on input "text" at bounding box center [115, 59] width 98 height 13
type input "04222580"
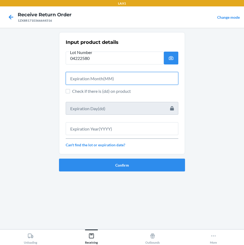
click at [86, 81] on input "text" at bounding box center [122, 78] width 112 height 13
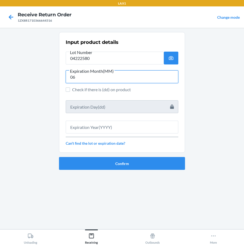
type input "06"
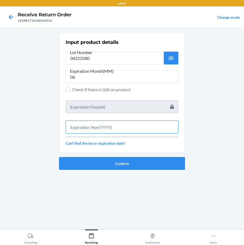
click at [96, 129] on input "text" at bounding box center [122, 127] width 112 height 13
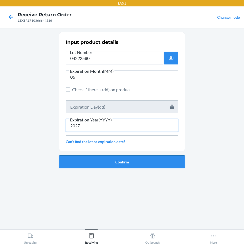
type input "2027"
click at [122, 161] on button "Confirm" at bounding box center [122, 161] width 126 height 13
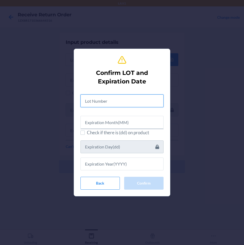
click at [119, 101] on input "text" at bounding box center [121, 100] width 83 height 13
type input "04222580"
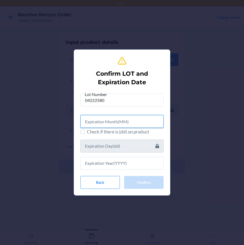
click at [129, 124] on input "text" at bounding box center [121, 121] width 83 height 13
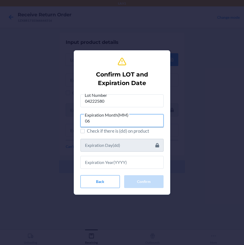
type input "06"
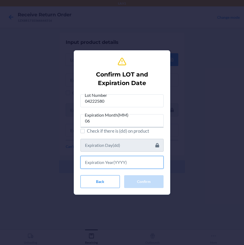
click at [141, 161] on input "text" at bounding box center [121, 162] width 83 height 13
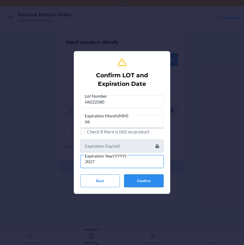
type input "2027"
click at [146, 180] on button "Confirm" at bounding box center [143, 180] width 39 height 13
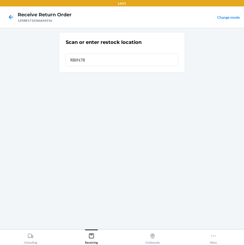
type input "RBIN781"
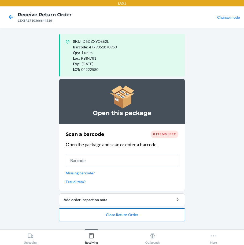
click at [124, 214] on button "Close Return Order" at bounding box center [122, 214] width 126 height 13
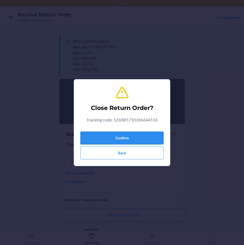
click at [143, 138] on button "Confirm" at bounding box center [121, 138] width 83 height 13
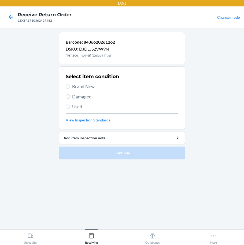
click at [72, 86] on span "Brand New" at bounding box center [125, 86] width 106 height 7
click at [70, 86] on input "Brand New" at bounding box center [68, 87] width 4 height 4
radio input "true"
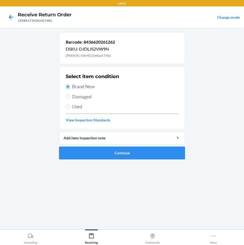
click at [112, 160] on ol "Barcode: 8436620261262 DSKU: DJDLJS2VW9N Binti Maroon Brown (Default Title) Sel…" at bounding box center [122, 98] width 126 height 132
click at [112, 156] on button "Continue" at bounding box center [122, 153] width 126 height 13
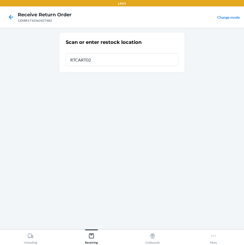
type input "RTCART021"
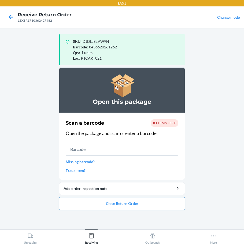
click at [119, 205] on button "Close Return Order" at bounding box center [122, 203] width 126 height 13
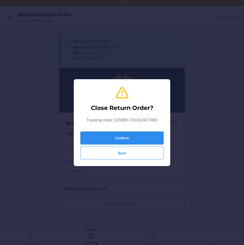
click at [126, 137] on button "Confirm" at bounding box center [121, 138] width 83 height 13
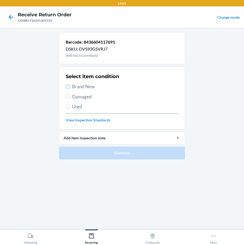
click at [68, 86] on input "Brand New" at bounding box center [68, 87] width 4 height 4
radio input "true"
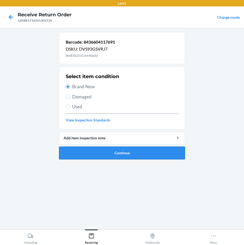
click at [86, 153] on button "Continue" at bounding box center [122, 153] width 126 height 13
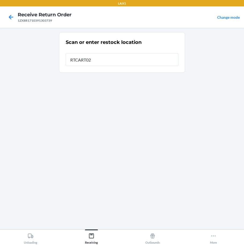
type input "RTCART021"
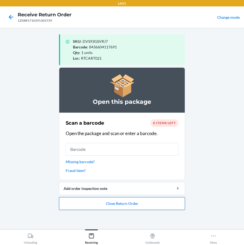
click at [159, 206] on button "Close Return Order" at bounding box center [122, 203] width 126 height 13
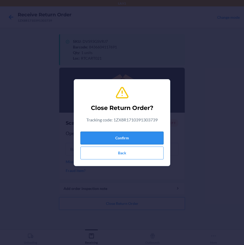
click at [138, 135] on button "Confirm" at bounding box center [121, 138] width 83 height 13
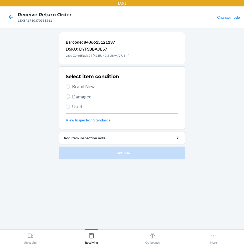
click at [70, 96] on label "Damaged" at bounding box center [122, 96] width 112 height 7
click at [70, 96] on input "Damaged" at bounding box center [68, 96] width 4 height 4
radio input "true"
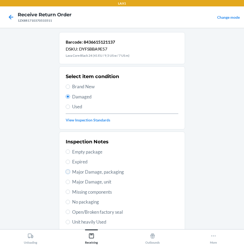
click at [67, 172] on input "Major Damage, packaging" at bounding box center [68, 172] width 4 height 4
radio input "true"
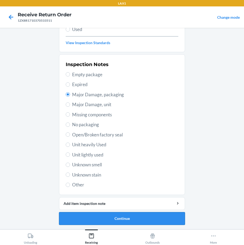
click at [102, 219] on button "Continue" at bounding box center [122, 218] width 126 height 13
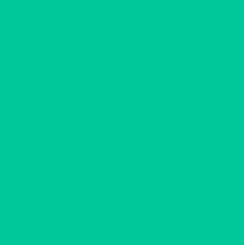
scroll to position [30, 0]
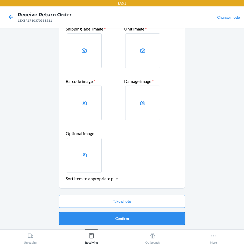
click at [114, 218] on button "Confirm" at bounding box center [122, 218] width 126 height 13
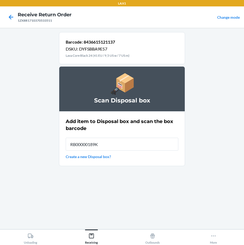
type input "RB00000189K"
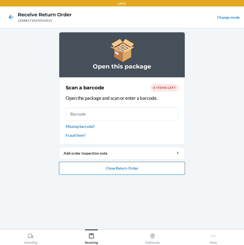
click at [145, 169] on button "Close Return Order" at bounding box center [122, 168] width 126 height 13
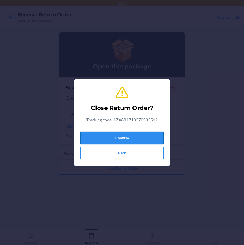
click at [148, 139] on button "Confirm" at bounding box center [121, 138] width 83 height 13
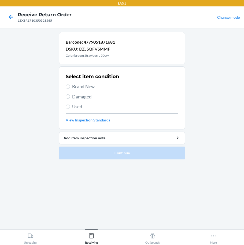
click at [75, 87] on span "Brand New" at bounding box center [125, 86] width 106 height 7
click at [69, 86] on input "Brand New" at bounding box center [68, 87] width 4 height 4
radio input "true"
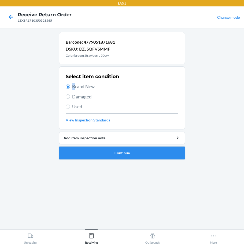
click at [135, 153] on button "Continue" at bounding box center [122, 153] width 126 height 13
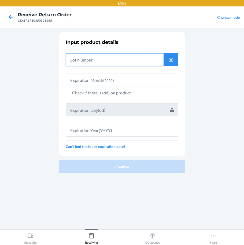
click at [98, 58] on input "text" at bounding box center [115, 59] width 98 height 13
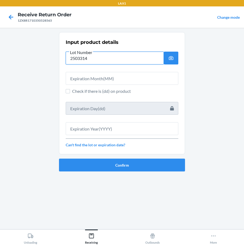
type input "2503314"
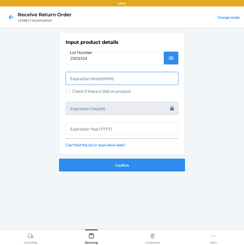
click at [90, 80] on input "text" at bounding box center [122, 78] width 112 height 13
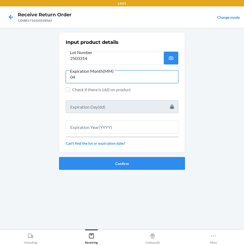
type input "04"
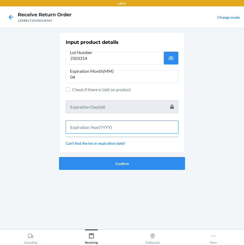
click at [90, 131] on input "text" at bounding box center [122, 127] width 112 height 13
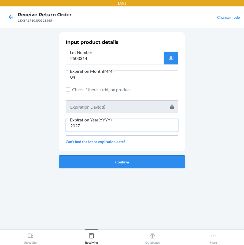
type input "2027"
click at [109, 161] on button "Confirm" at bounding box center [122, 161] width 126 height 13
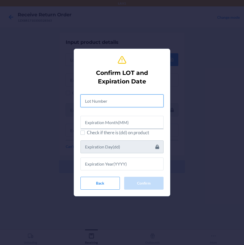
click at [121, 101] on input "text" at bounding box center [121, 100] width 83 height 13
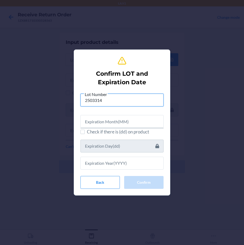
type input "2503314"
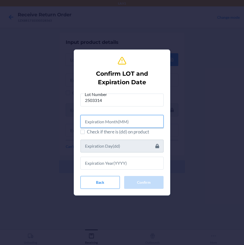
click at [108, 121] on input "text" at bounding box center [121, 121] width 83 height 13
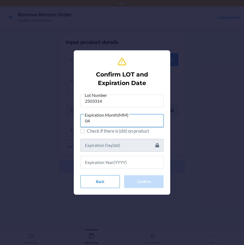
type input "04"
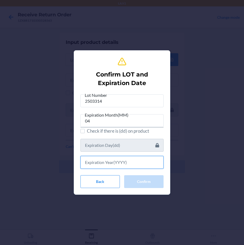
click at [117, 165] on input "text" at bounding box center [121, 162] width 83 height 13
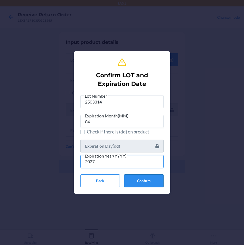
type input "2027"
click at [152, 176] on button "Confirm" at bounding box center [143, 180] width 39 height 13
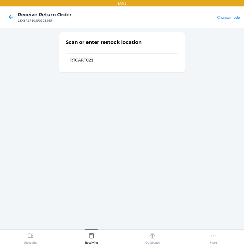
type input "RTCART021"
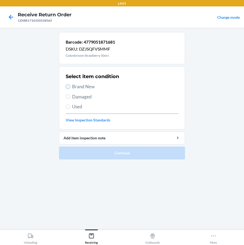
click at [68, 87] on input "Brand New" at bounding box center [68, 87] width 4 height 4
radio input "true"
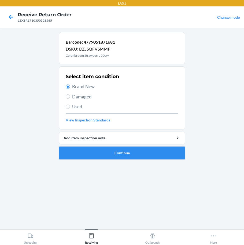
click at [93, 155] on button "Continue" at bounding box center [122, 153] width 126 height 13
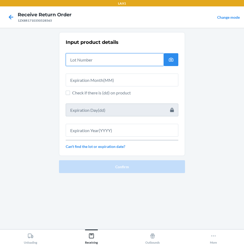
click at [99, 61] on input "text" at bounding box center [115, 59] width 98 height 13
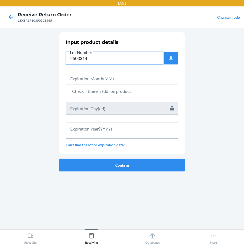
type input "2503314"
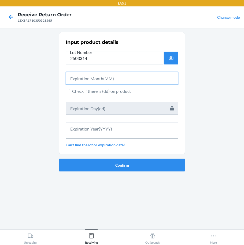
click at [107, 81] on input "text" at bounding box center [122, 78] width 112 height 13
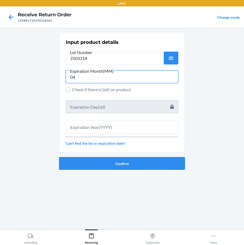
type input "04"
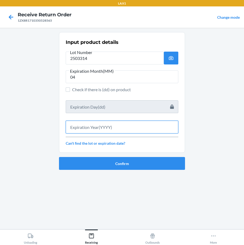
click at [116, 129] on input "text" at bounding box center [122, 127] width 112 height 13
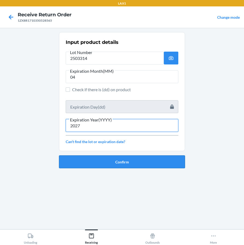
type input "2027"
click at [79, 157] on button "Confirm" at bounding box center [122, 161] width 126 height 13
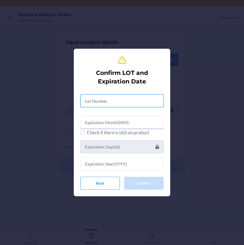
click at [113, 104] on input "text" at bounding box center [121, 100] width 83 height 13
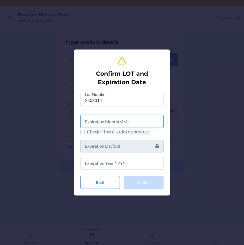
click at [111, 119] on input "text" at bounding box center [121, 121] width 83 height 13
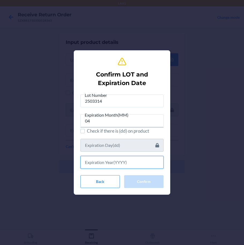
click at [123, 164] on input "text" at bounding box center [121, 162] width 83 height 13
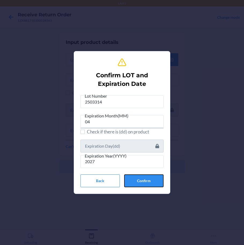
click at [142, 178] on button "Confirm" at bounding box center [143, 180] width 39 height 13
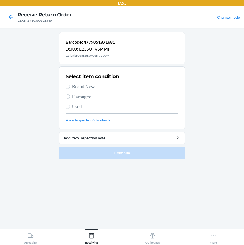
click at [74, 86] on span "Brand New" at bounding box center [125, 86] width 106 height 7
click at [70, 86] on input "Brand New" at bounding box center [68, 87] width 4 height 4
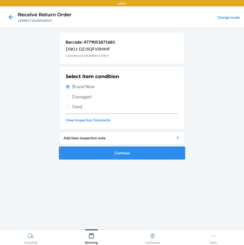
click at [102, 154] on button "Continue" at bounding box center [122, 153] width 126 height 13
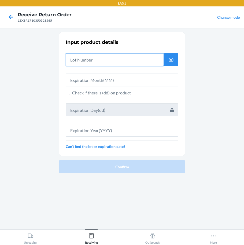
click at [103, 57] on input "text" at bounding box center [115, 59] width 98 height 13
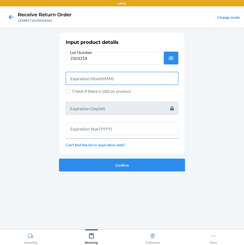
click at [134, 79] on input "text" at bounding box center [122, 78] width 112 height 13
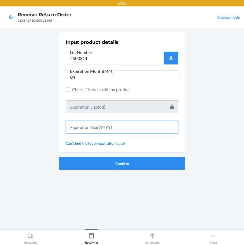
click at [103, 132] on input "text" at bounding box center [122, 127] width 112 height 13
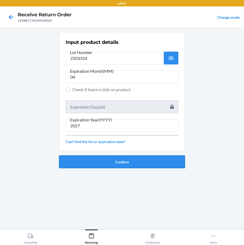
click at [115, 159] on button "Confirm" at bounding box center [122, 161] width 126 height 13
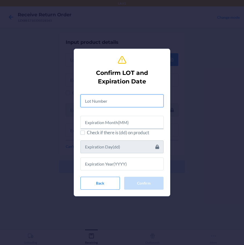
click at [111, 102] on input "text" at bounding box center [121, 100] width 83 height 13
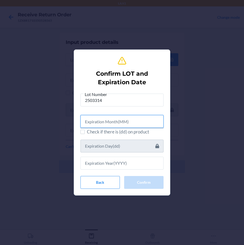
click at [109, 124] on input "text" at bounding box center [121, 121] width 83 height 13
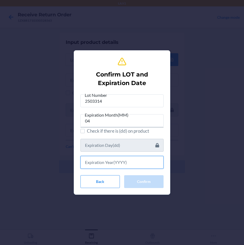
click at [143, 168] on input "text" at bounding box center [121, 162] width 83 height 13
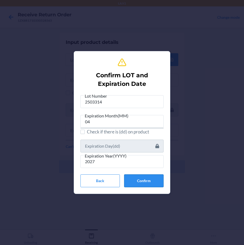
click at [145, 179] on button "Confirm" at bounding box center [143, 180] width 39 height 13
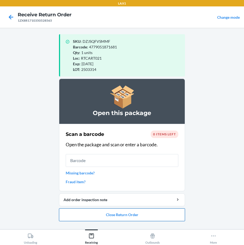
click at [138, 217] on button "Close Return Order" at bounding box center [122, 214] width 126 height 13
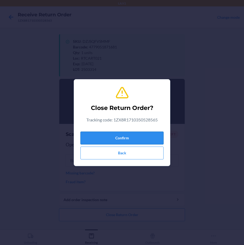
click at [142, 137] on button "Confirm" at bounding box center [121, 138] width 83 height 13
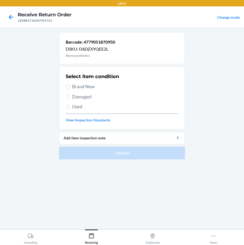
drag, startPoint x: 70, startPoint y: 86, endPoint x: 70, endPoint y: 97, distance: 11.5
click at [70, 90] on label "Brand New" at bounding box center [122, 86] width 112 height 7
click at [70, 89] on input "Brand New" at bounding box center [68, 87] width 4 height 4
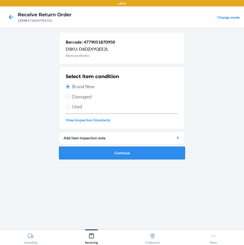
click at [103, 153] on button "Continue" at bounding box center [122, 153] width 126 height 13
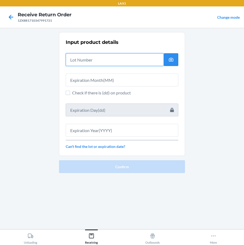
drag, startPoint x: 75, startPoint y: 58, endPoint x: 132, endPoint y: 67, distance: 57.2
click at [75, 58] on input "text" at bounding box center [115, 59] width 98 height 13
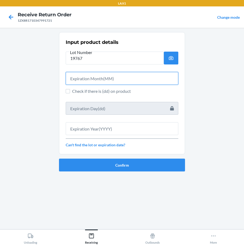
click at [98, 78] on input "text" at bounding box center [122, 78] width 112 height 13
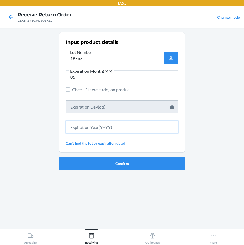
click at [104, 125] on input "text" at bounding box center [122, 127] width 112 height 13
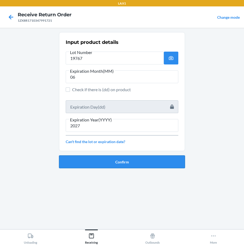
click at [119, 162] on button "Confirm" at bounding box center [122, 161] width 126 height 13
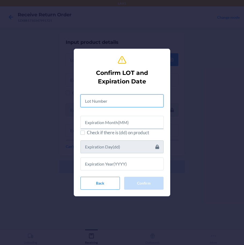
click at [102, 102] on input "text" at bounding box center [121, 100] width 83 height 13
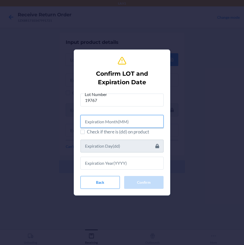
click at [104, 124] on input "text" at bounding box center [121, 121] width 83 height 13
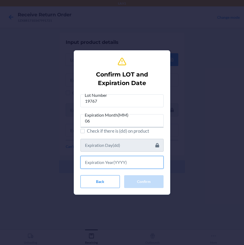
click at [139, 158] on input "text" at bounding box center [121, 162] width 83 height 13
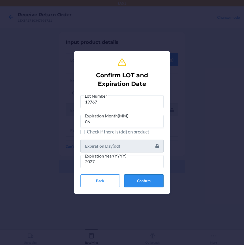
click at [150, 179] on button "Confirm" at bounding box center [143, 180] width 39 height 13
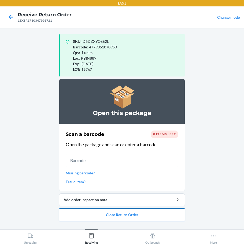
click at [159, 221] on button "Close Return Order" at bounding box center [122, 214] width 126 height 13
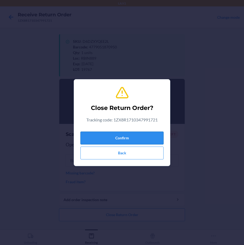
click at [158, 137] on button "Confirm" at bounding box center [121, 138] width 83 height 13
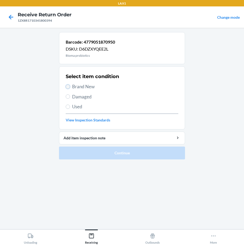
drag, startPoint x: 68, startPoint y: 88, endPoint x: 70, endPoint y: 91, distance: 4.0
click at [68, 88] on input "Brand New" at bounding box center [68, 87] width 4 height 4
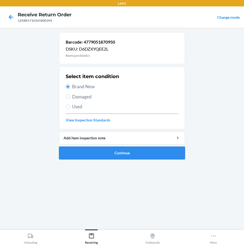
click at [121, 154] on button "Continue" at bounding box center [122, 153] width 126 height 13
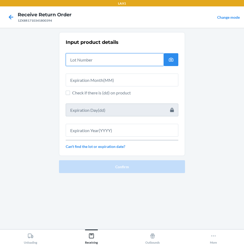
click at [107, 60] on input "text" at bounding box center [115, 59] width 98 height 13
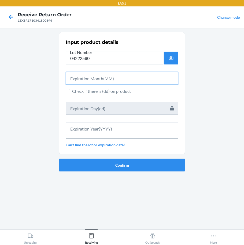
click at [104, 79] on input "text" at bounding box center [122, 78] width 112 height 13
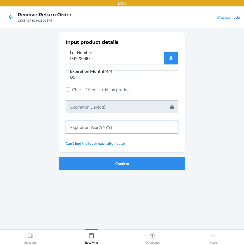
click at [137, 124] on input "text" at bounding box center [122, 127] width 112 height 13
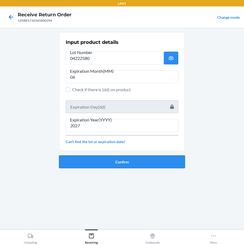
click at [135, 165] on button "Confirm" at bounding box center [122, 161] width 126 height 13
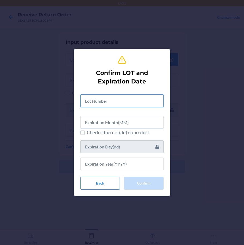
click at [116, 102] on input "text" at bounding box center [121, 100] width 83 height 13
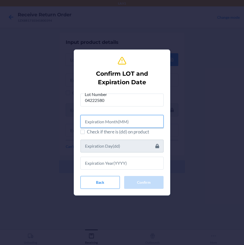
click at [125, 125] on input "text" at bounding box center [121, 121] width 83 height 13
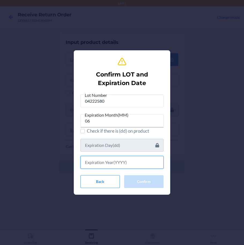
click at [119, 164] on input "text" at bounding box center [121, 162] width 83 height 13
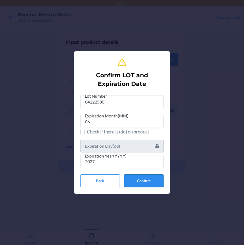
click at [142, 184] on button "Confirm" at bounding box center [143, 180] width 39 height 13
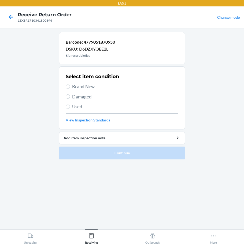
click at [70, 87] on label "Brand New" at bounding box center [122, 86] width 112 height 7
click at [70, 87] on input "Brand New" at bounding box center [68, 87] width 4 height 4
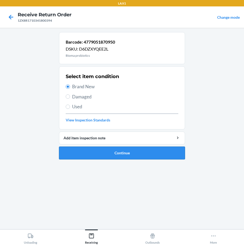
click at [107, 153] on button "Continue" at bounding box center [122, 153] width 126 height 13
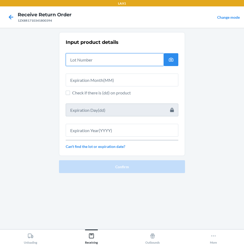
click at [85, 63] on input "text" at bounding box center [115, 59] width 98 height 13
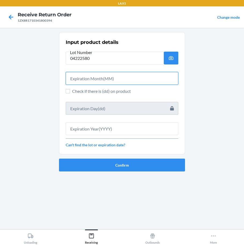
click at [109, 78] on input "text" at bounding box center [122, 78] width 112 height 13
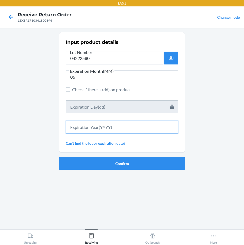
drag, startPoint x: 87, startPoint y: 126, endPoint x: 107, endPoint y: 123, distance: 20.1
click at [89, 123] on input "text" at bounding box center [122, 127] width 112 height 13
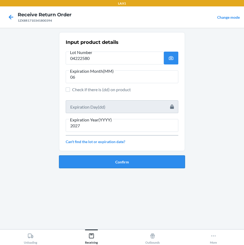
click at [111, 162] on button "Confirm" at bounding box center [122, 161] width 126 height 13
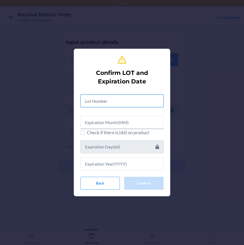
click at [98, 100] on input "text" at bounding box center [121, 100] width 83 height 13
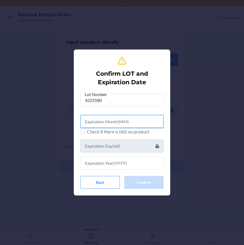
click at [131, 123] on input "text" at bounding box center [121, 121] width 83 height 13
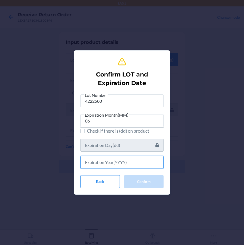
click at [121, 164] on input "text" at bounding box center [121, 162] width 83 height 13
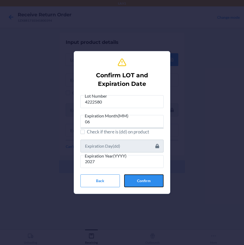
click at [138, 184] on button "Confirm" at bounding box center [143, 180] width 39 height 13
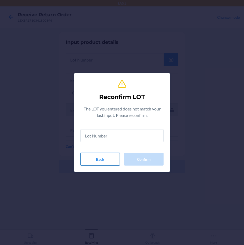
click at [104, 161] on button "Back" at bounding box center [99, 159] width 39 height 13
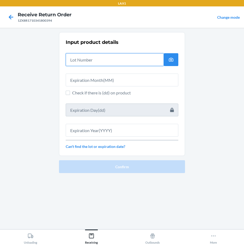
click at [79, 61] on input "text" at bounding box center [115, 59] width 98 height 13
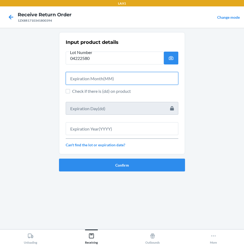
click at [109, 78] on input "text" at bounding box center [122, 78] width 112 height 13
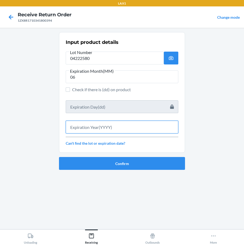
click at [124, 128] on input "text" at bounding box center [122, 127] width 112 height 13
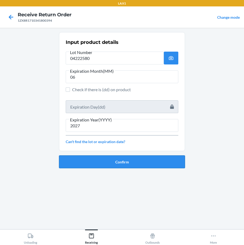
click at [127, 162] on button "Confirm" at bounding box center [122, 161] width 126 height 13
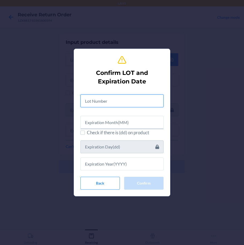
click at [118, 102] on input "text" at bounding box center [121, 100] width 83 height 13
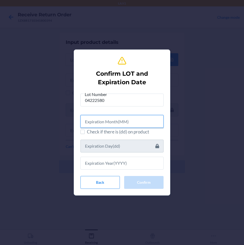
click at [106, 125] on input "text" at bounding box center [121, 121] width 83 height 13
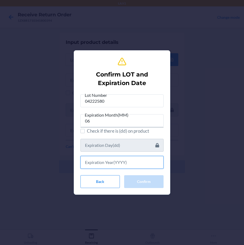
click at [108, 162] on input "text" at bounding box center [121, 162] width 83 height 13
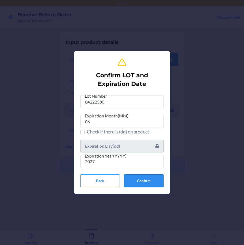
click at [153, 181] on button "Confirm" at bounding box center [143, 180] width 39 height 13
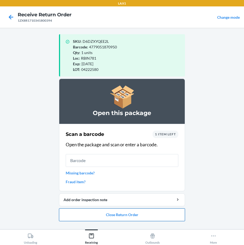
click at [122, 215] on button "Close Return Order" at bounding box center [122, 214] width 126 height 13
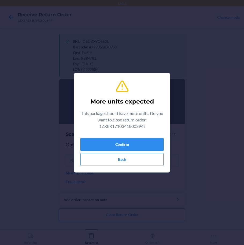
click at [124, 143] on button "Confirm" at bounding box center [121, 144] width 83 height 13
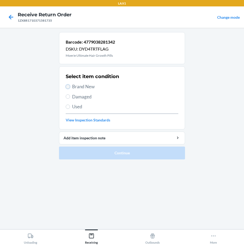
click at [68, 87] on input "Brand New" at bounding box center [68, 87] width 4 height 4
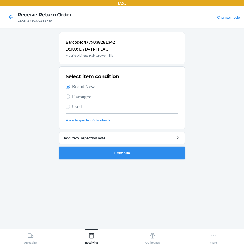
click at [114, 153] on button "Continue" at bounding box center [122, 153] width 126 height 13
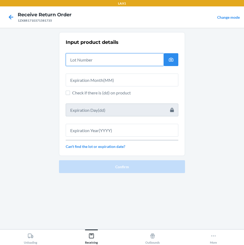
drag, startPoint x: 101, startPoint y: 60, endPoint x: 143, endPoint y: 72, distance: 43.7
click at [101, 60] on input "text" at bounding box center [115, 59] width 98 height 13
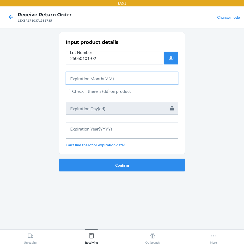
click at [129, 81] on input "text" at bounding box center [122, 78] width 112 height 13
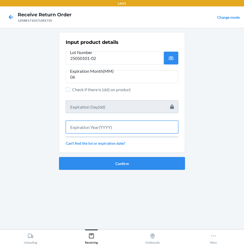
click at [93, 128] on input "text" at bounding box center [122, 127] width 112 height 13
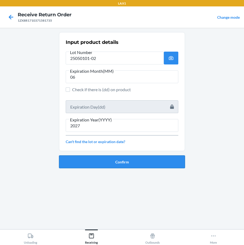
click at [145, 162] on button "Confirm" at bounding box center [122, 161] width 126 height 13
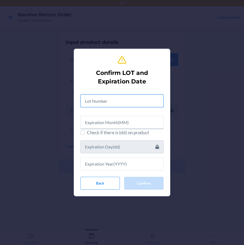
click at [121, 103] on input "text" at bounding box center [121, 100] width 83 height 13
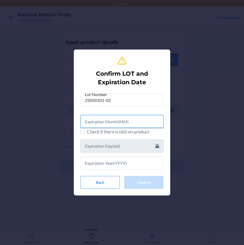
click at [114, 124] on input "text" at bounding box center [121, 121] width 83 height 13
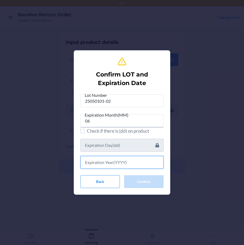
drag, startPoint x: 119, startPoint y: 163, endPoint x: 123, endPoint y: 161, distance: 4.6
click at [123, 161] on input "text" at bounding box center [121, 162] width 83 height 13
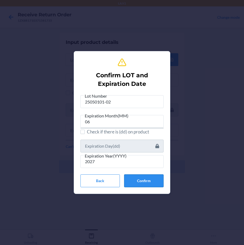
click at [154, 183] on button "Confirm" at bounding box center [143, 180] width 39 height 13
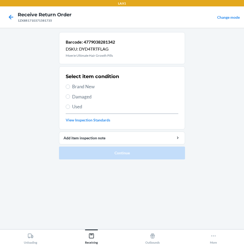
click at [70, 88] on label "Brand New" at bounding box center [122, 86] width 112 height 7
click at [70, 88] on input "Brand New" at bounding box center [68, 87] width 4 height 4
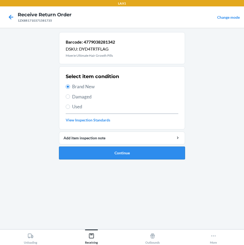
click at [129, 154] on button "Continue" at bounding box center [122, 153] width 126 height 13
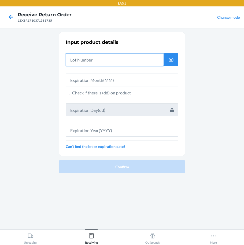
click at [99, 60] on input "text" at bounding box center [115, 59] width 98 height 13
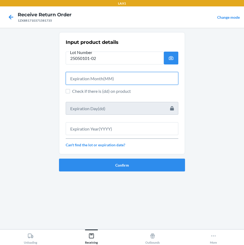
click at [103, 80] on input "text" at bounding box center [122, 78] width 112 height 13
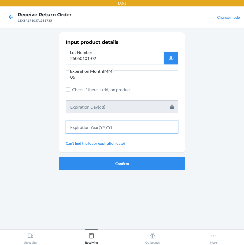
click at [105, 130] on input "text" at bounding box center [122, 127] width 112 height 13
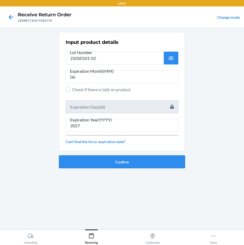
click at [127, 164] on button "Confirm" at bounding box center [122, 161] width 126 height 13
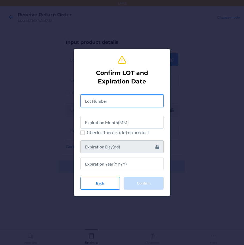
click at [123, 100] on input "text" at bounding box center [121, 100] width 83 height 13
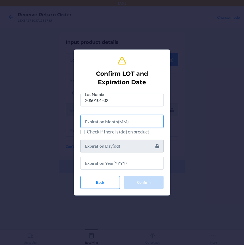
click at [142, 119] on input "text" at bounding box center [121, 121] width 83 height 13
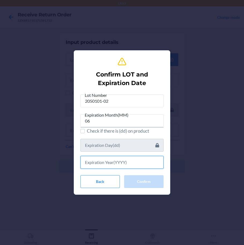
click at [107, 164] on input "text" at bounding box center [121, 162] width 83 height 13
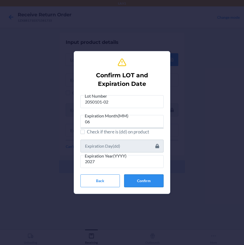
click at [152, 180] on button "Confirm" at bounding box center [143, 180] width 39 height 13
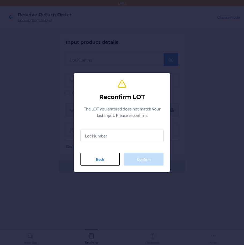
click at [99, 160] on button "Back" at bounding box center [99, 159] width 39 height 13
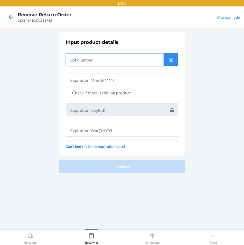
click at [87, 62] on input "text" at bounding box center [115, 59] width 98 height 13
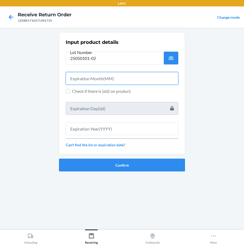
click at [119, 79] on input "text" at bounding box center [122, 78] width 112 height 13
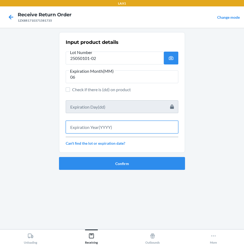
click at [106, 125] on input "text" at bounding box center [122, 127] width 112 height 13
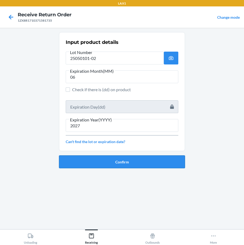
click at [132, 159] on button "Confirm" at bounding box center [122, 161] width 126 height 13
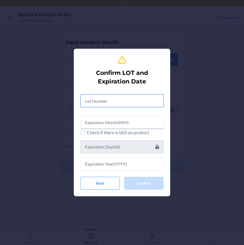
click at [104, 104] on input "text" at bounding box center [121, 100] width 83 height 13
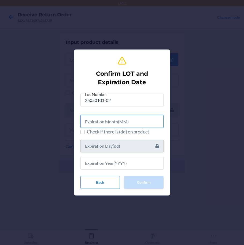
click at [115, 121] on input "text" at bounding box center [121, 121] width 83 height 13
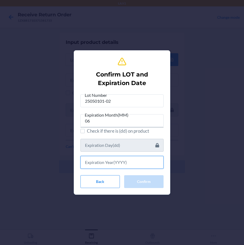
click at [126, 166] on input "text" at bounding box center [121, 162] width 83 height 13
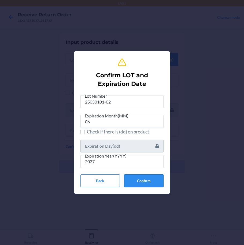
click at [147, 179] on button "Confirm" at bounding box center [143, 180] width 39 height 13
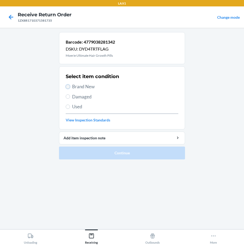
click at [70, 86] on input "Brand New" at bounding box center [68, 87] width 4 height 4
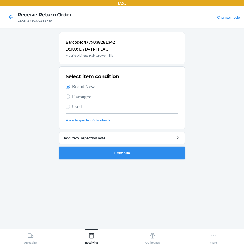
click at [126, 152] on button "Continue" at bounding box center [122, 153] width 126 height 13
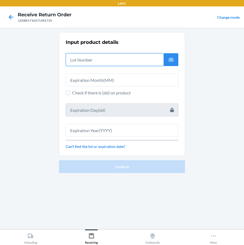
click at [113, 58] on input "text" at bounding box center [115, 59] width 98 height 13
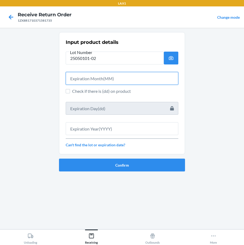
click at [128, 77] on input "text" at bounding box center [122, 78] width 112 height 13
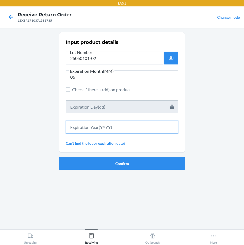
click at [91, 126] on input "text" at bounding box center [122, 127] width 112 height 13
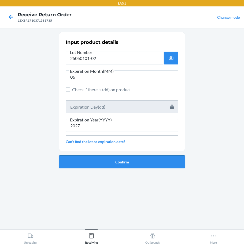
click at [99, 162] on button "Confirm" at bounding box center [122, 161] width 126 height 13
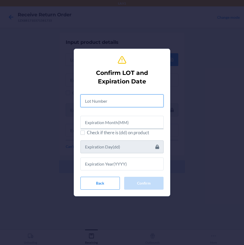
click at [107, 102] on input "text" at bounding box center [121, 100] width 83 height 13
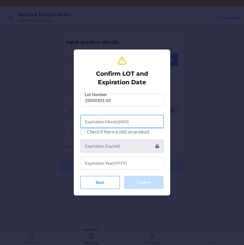
click at [121, 125] on input "text" at bounding box center [121, 121] width 83 height 13
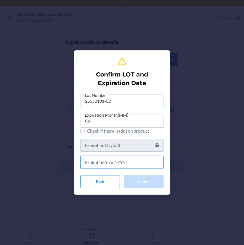
click at [136, 166] on input "text" at bounding box center [121, 162] width 83 height 13
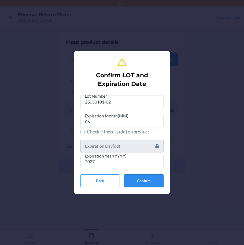
click at [143, 180] on button "Confirm" at bounding box center [143, 180] width 39 height 13
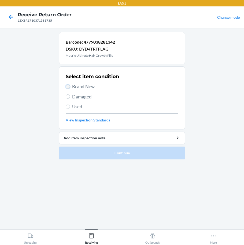
click at [68, 89] on input "Brand New" at bounding box center [68, 87] width 4 height 4
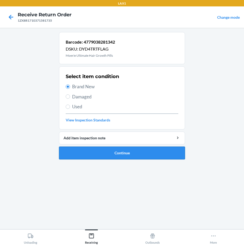
click at [107, 154] on button "Continue" at bounding box center [122, 153] width 126 height 13
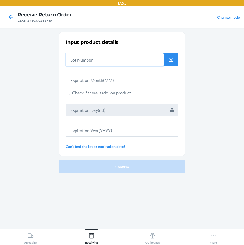
click at [94, 60] on input "text" at bounding box center [115, 59] width 98 height 13
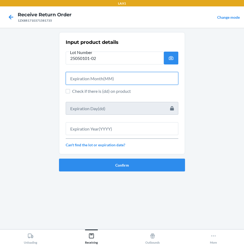
click at [86, 79] on input "text" at bounding box center [122, 78] width 112 height 13
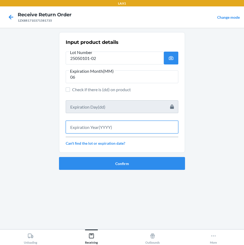
click at [94, 128] on input "text" at bounding box center [122, 127] width 112 height 13
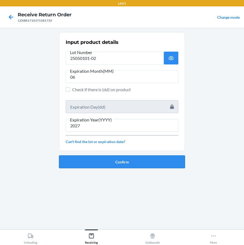
click at [157, 157] on button "Confirm" at bounding box center [122, 161] width 126 height 13
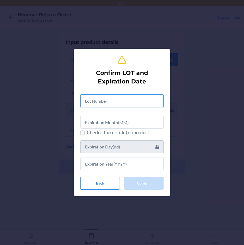
click at [107, 103] on input "text" at bounding box center [121, 100] width 83 height 13
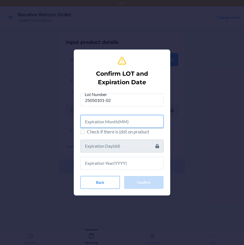
click at [122, 123] on input "text" at bounding box center [121, 121] width 83 height 13
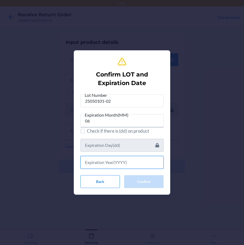
click at [118, 162] on input "text" at bounding box center [121, 162] width 83 height 13
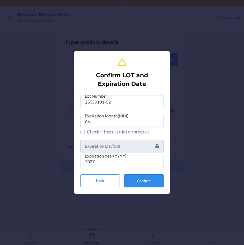
click at [140, 181] on button "Confirm" at bounding box center [143, 180] width 39 height 13
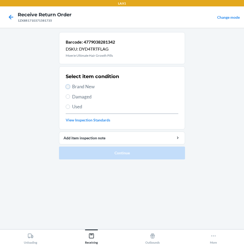
drag, startPoint x: 66, startPoint y: 87, endPoint x: 75, endPoint y: 114, distance: 28.5
click at [66, 87] on input "Brand New" at bounding box center [68, 87] width 4 height 4
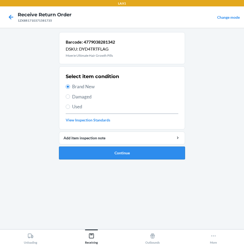
click at [105, 153] on button "Continue" at bounding box center [122, 153] width 126 height 13
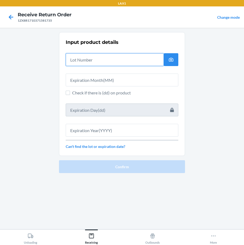
click at [101, 61] on input "text" at bounding box center [115, 59] width 98 height 13
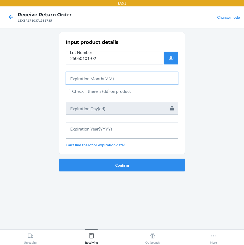
click at [100, 78] on input "text" at bounding box center [122, 78] width 112 height 13
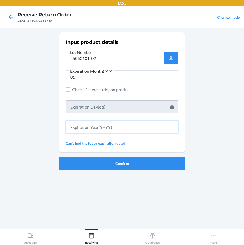
click at [112, 126] on input "text" at bounding box center [122, 127] width 112 height 13
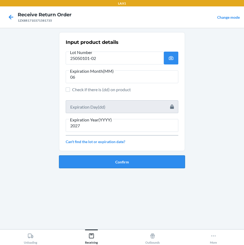
click at [110, 161] on button "Confirm" at bounding box center [122, 161] width 126 height 13
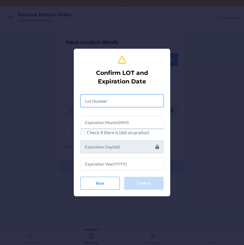
click at [121, 102] on input "text" at bounding box center [121, 100] width 83 height 13
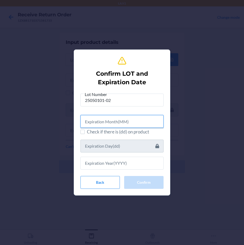
click at [107, 122] on input "text" at bounding box center [121, 121] width 83 height 13
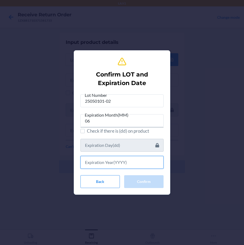
click at [123, 163] on input "text" at bounding box center [121, 162] width 83 height 13
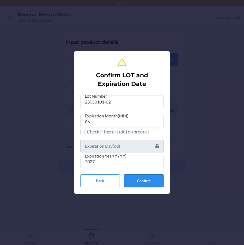
click at [139, 182] on button "Confirm" at bounding box center [143, 180] width 39 height 13
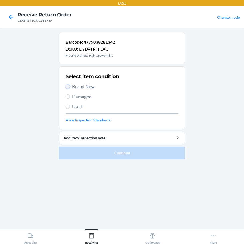
click at [66, 85] on input "Brand New" at bounding box center [68, 87] width 4 height 4
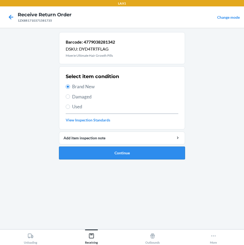
click at [128, 153] on button "Continue" at bounding box center [122, 153] width 126 height 13
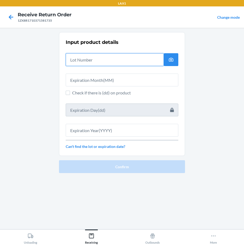
click at [96, 62] on input "text" at bounding box center [115, 59] width 98 height 13
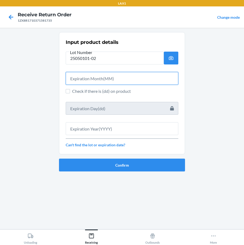
click at [85, 79] on input "text" at bounding box center [122, 78] width 112 height 13
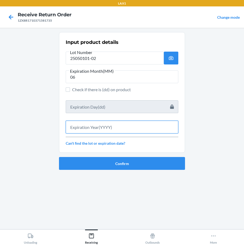
click at [95, 127] on input "text" at bounding box center [122, 127] width 112 height 13
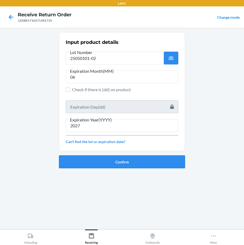
click at [98, 160] on button "Confirm" at bounding box center [122, 161] width 126 height 13
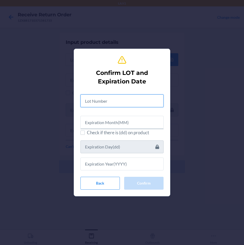
click at [117, 101] on input "text" at bounding box center [121, 100] width 83 height 13
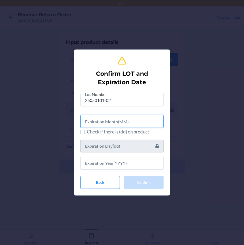
click at [116, 122] on input "text" at bounding box center [121, 121] width 83 height 13
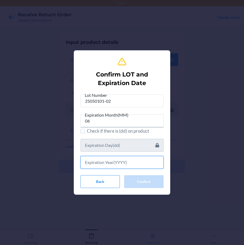
click at [106, 164] on input "text" at bounding box center [121, 162] width 83 height 13
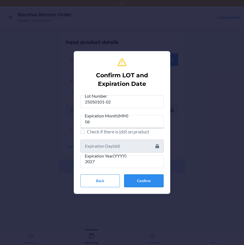
click at [141, 181] on button "Confirm" at bounding box center [143, 180] width 39 height 13
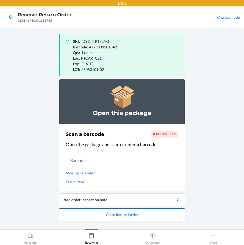
click at [77, 212] on button "Close Return Order" at bounding box center [122, 214] width 126 height 13
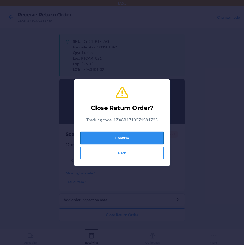
click at [138, 136] on button "Confirm" at bounding box center [121, 138] width 83 height 13
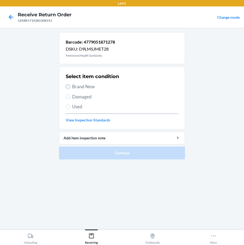
click at [68, 87] on input "Brand New" at bounding box center [68, 87] width 4 height 4
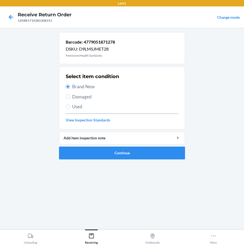
click at [113, 160] on ol "Barcode: 4779051871278 DSKU: D9LMSJMET28 Feminine Health Synbiotic Select item …" at bounding box center [122, 98] width 126 height 132
click at [119, 153] on button "Continue" at bounding box center [122, 153] width 126 height 13
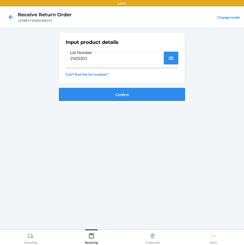
click at [132, 95] on button "Confirm" at bounding box center [122, 94] width 126 height 13
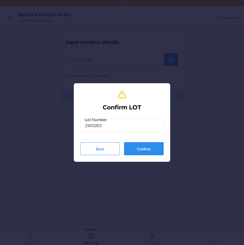
click at [149, 146] on button "Confirm" at bounding box center [143, 148] width 39 height 13
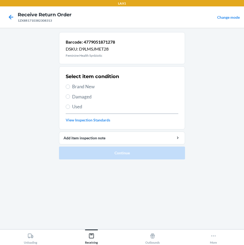
click at [71, 86] on label "Brand New" at bounding box center [122, 86] width 112 height 7
click at [70, 86] on input "Brand New" at bounding box center [68, 87] width 4 height 4
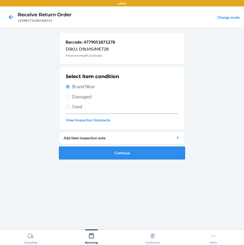
click at [130, 157] on button "Continue" at bounding box center [122, 153] width 126 height 13
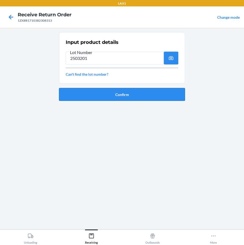
click at [115, 97] on button "Confirm" at bounding box center [122, 94] width 126 height 13
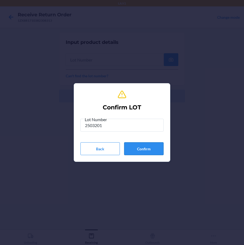
click at [155, 149] on button "Confirm" at bounding box center [143, 148] width 39 height 13
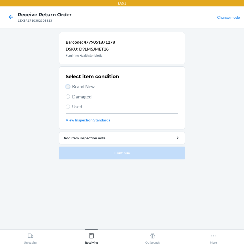
click at [68, 87] on input "Brand New" at bounding box center [68, 87] width 4 height 4
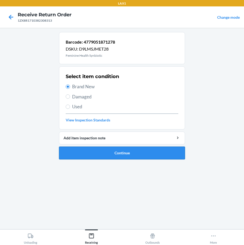
click at [115, 157] on button "Continue" at bounding box center [122, 153] width 126 height 13
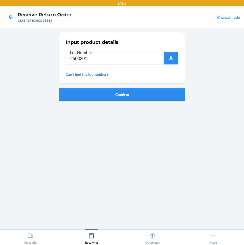
click at [126, 93] on button "Confirm" at bounding box center [122, 94] width 126 height 13
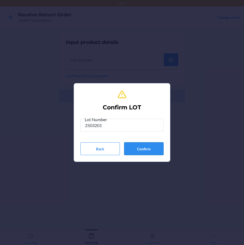
click at [145, 152] on button "Confirm" at bounding box center [143, 148] width 39 height 13
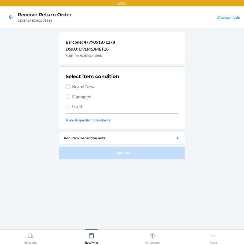
drag, startPoint x: 67, startPoint y: 88, endPoint x: 69, endPoint y: 94, distance: 5.9
click at [67, 88] on input "Brand New" at bounding box center [68, 87] width 4 height 4
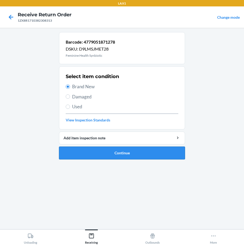
click at [104, 153] on button "Continue" at bounding box center [122, 153] width 126 height 13
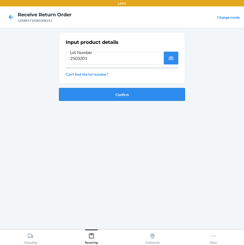
click at [123, 95] on button "Confirm" at bounding box center [122, 94] width 126 height 13
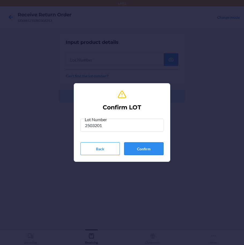
click at [146, 150] on button "Confirm" at bounding box center [143, 148] width 39 height 13
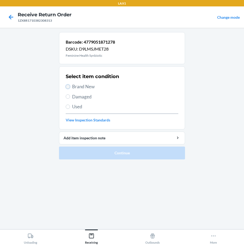
click at [69, 89] on input "Brand New" at bounding box center [68, 87] width 4 height 4
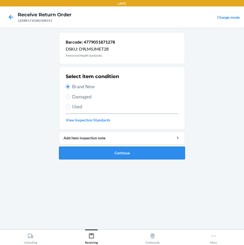
click at [100, 149] on button "Continue" at bounding box center [122, 153] width 126 height 13
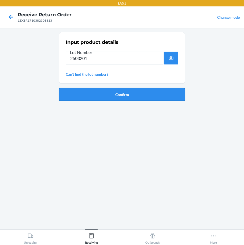
click at [123, 95] on button "Confirm" at bounding box center [122, 94] width 126 height 13
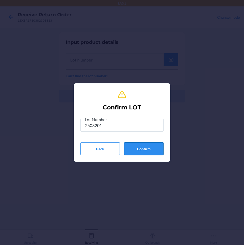
click at [146, 148] on button "Confirm" at bounding box center [143, 148] width 39 height 13
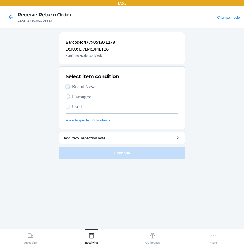
click at [67, 87] on input "Brand New" at bounding box center [68, 87] width 4 height 4
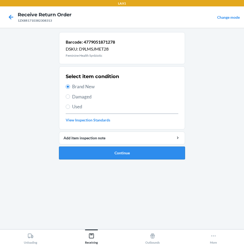
click at [118, 150] on button "Continue" at bounding box center [122, 153] width 126 height 13
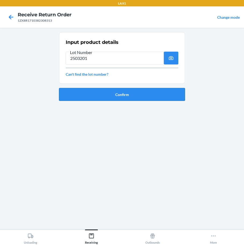
click at [117, 93] on button "Confirm" at bounding box center [122, 94] width 126 height 13
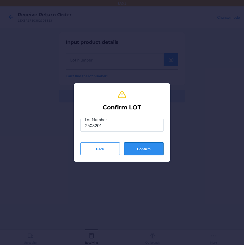
click at [156, 147] on button "Confirm" at bounding box center [143, 148] width 39 height 13
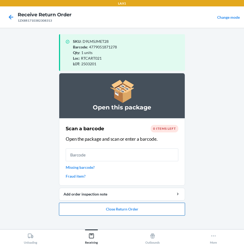
click at [121, 212] on button "Close Return Order" at bounding box center [122, 209] width 126 height 13
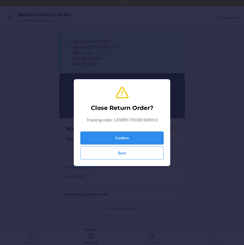
click at [141, 137] on button "Confirm" at bounding box center [121, 138] width 83 height 13
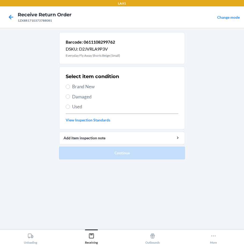
click at [71, 85] on label "Brand New" at bounding box center [122, 86] width 112 height 7
click at [70, 85] on input "Brand New" at bounding box center [68, 87] width 4 height 4
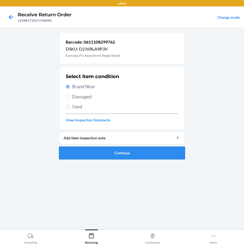
click at [109, 151] on button "Continue" at bounding box center [122, 153] width 126 height 13
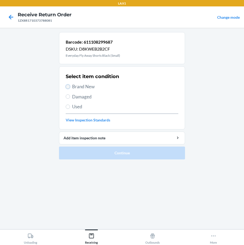
click at [69, 88] on input "Brand New" at bounding box center [68, 87] width 4 height 4
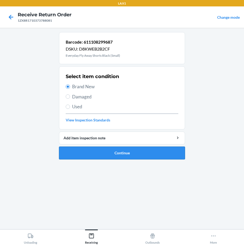
click at [105, 155] on button "Continue" at bounding box center [122, 153] width 126 height 13
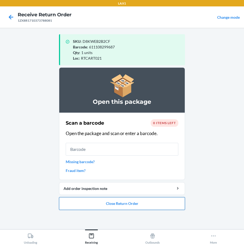
click at [123, 203] on button "Close Return Order" at bounding box center [122, 203] width 126 height 13
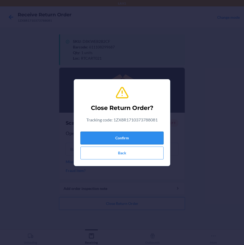
click at [136, 138] on button "Confirm" at bounding box center [121, 138] width 83 height 13
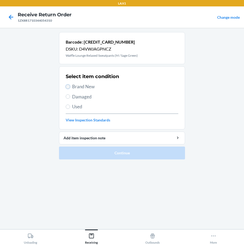
click at [69, 88] on input "Brand New" at bounding box center [68, 87] width 4 height 4
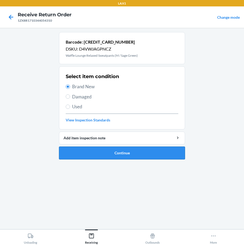
click at [127, 154] on button "Continue" at bounding box center [122, 153] width 126 height 13
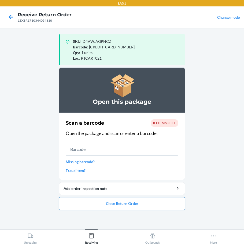
click at [148, 205] on button "Close Return Order" at bounding box center [122, 203] width 126 height 13
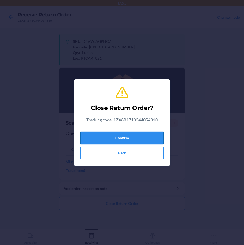
click at [132, 136] on button "Confirm" at bounding box center [121, 138] width 83 height 13
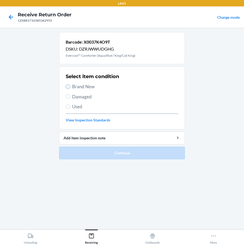
click at [68, 86] on input "Brand New" at bounding box center [68, 87] width 4 height 4
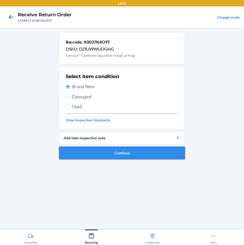
click at [142, 150] on button "Continue" at bounding box center [122, 153] width 126 height 13
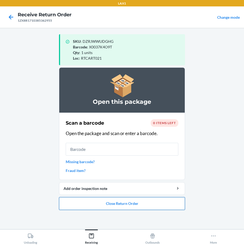
click at [114, 203] on button "Close Return Order" at bounding box center [122, 203] width 126 height 13
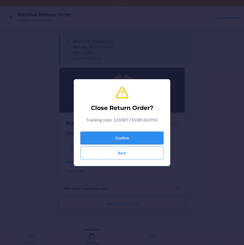
click at [139, 138] on button "Confirm" at bounding box center [121, 138] width 83 height 13
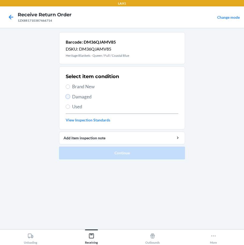
click at [68, 98] on input "Damaged" at bounding box center [68, 96] width 4 height 4
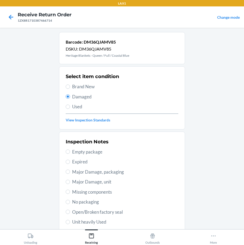
click at [68, 173] on label "Major Damage, packaging" at bounding box center [122, 172] width 112 height 7
click at [68, 173] on input "Major Damage, packaging" at bounding box center [68, 172] width 4 height 4
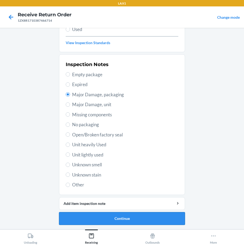
click at [83, 218] on button "Continue" at bounding box center [122, 218] width 126 height 13
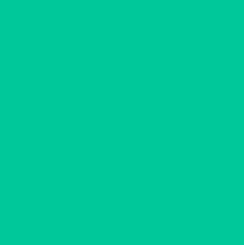
scroll to position [30, 0]
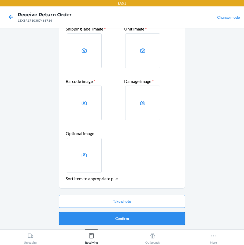
click at [105, 216] on button "Confirm" at bounding box center [122, 218] width 126 height 13
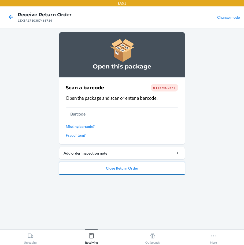
click at [130, 172] on button "Close Return Order" at bounding box center [122, 168] width 126 height 13
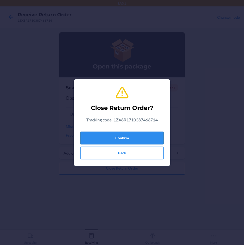
click at [144, 140] on button "Confirm" at bounding box center [121, 138] width 83 height 13
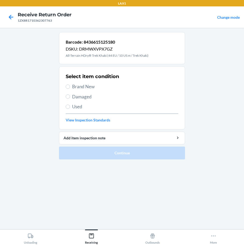
click at [71, 98] on label "Damaged" at bounding box center [122, 96] width 112 height 7
click at [70, 98] on input "Damaged" at bounding box center [68, 96] width 4 height 4
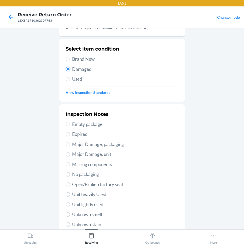
scroll to position [54, 0]
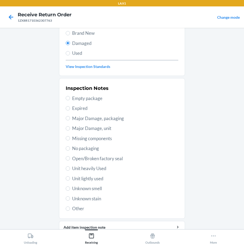
click at [68, 121] on label "Major Damage, packaging" at bounding box center [122, 118] width 112 height 7
click at [68, 120] on input "Major Damage, packaging" at bounding box center [68, 118] width 4 height 4
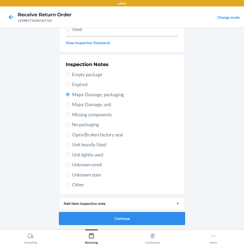
click at [82, 219] on button "Continue" at bounding box center [122, 218] width 126 height 13
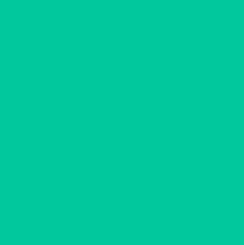
scroll to position [30, 0]
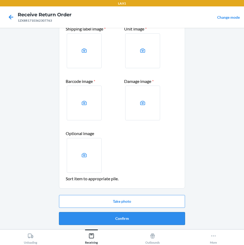
click at [124, 219] on button "Confirm" at bounding box center [122, 218] width 126 height 13
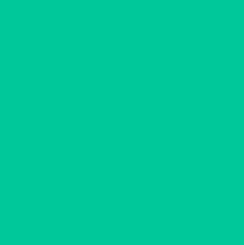
scroll to position [0, 0]
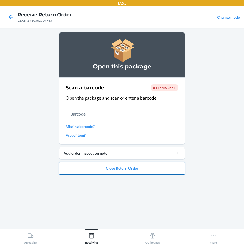
click at [139, 170] on button "Close Return Order" at bounding box center [122, 168] width 126 height 13
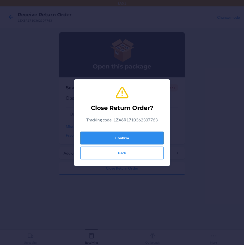
click at [132, 138] on button "Confirm" at bounding box center [121, 138] width 83 height 13
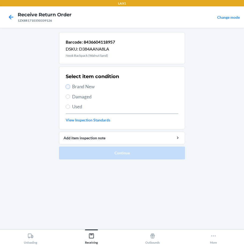
click at [69, 87] on input "Brand New" at bounding box center [68, 87] width 4 height 4
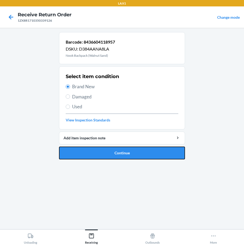
click at [129, 155] on button "Continue" at bounding box center [122, 153] width 126 height 13
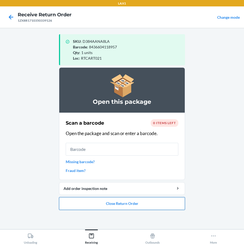
click at [149, 205] on button "Close Return Order" at bounding box center [122, 203] width 126 height 13
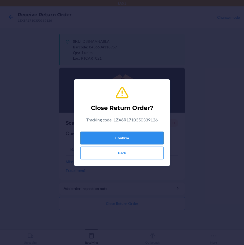
click at [149, 140] on button "Confirm" at bounding box center [121, 138] width 83 height 13
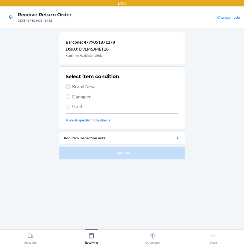
click at [69, 87] on input "Brand New" at bounding box center [68, 87] width 4 height 4
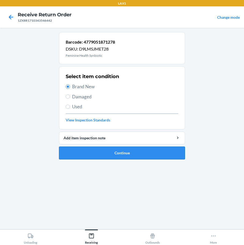
click at [134, 153] on button "Continue" at bounding box center [122, 153] width 126 height 13
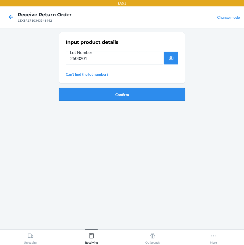
click at [117, 96] on button "Confirm" at bounding box center [122, 94] width 126 height 13
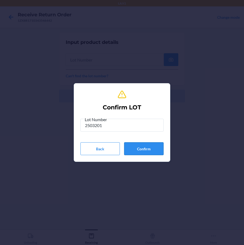
click at [150, 151] on button "Confirm" at bounding box center [143, 148] width 39 height 13
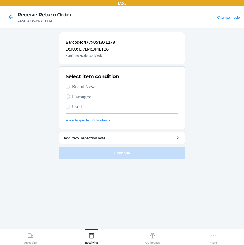
drag, startPoint x: 69, startPoint y: 84, endPoint x: 71, endPoint y: 85, distance: 2.9
click at [70, 84] on label "Brand New" at bounding box center [122, 86] width 112 height 7
click at [70, 85] on input "Brand New" at bounding box center [68, 87] width 4 height 4
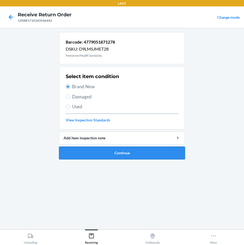
click at [91, 152] on button "Continue" at bounding box center [122, 153] width 126 height 13
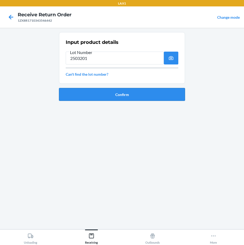
click at [130, 94] on button "Confirm" at bounding box center [122, 94] width 126 height 13
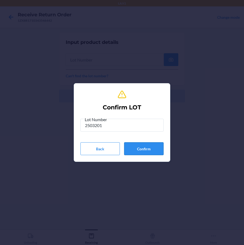
click at [154, 149] on button "Confirm" at bounding box center [143, 148] width 39 height 13
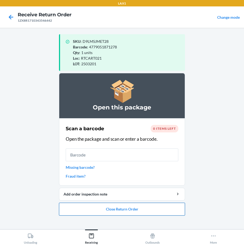
click at [144, 208] on button "Close Return Order" at bounding box center [122, 209] width 126 height 13
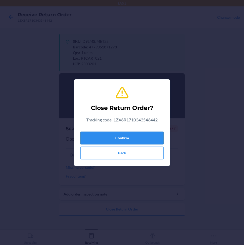
click at [142, 132] on button "Confirm" at bounding box center [121, 138] width 83 height 13
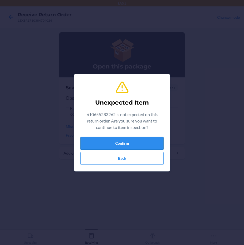
click at [135, 141] on button "Confirm" at bounding box center [121, 143] width 83 height 13
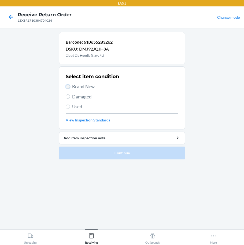
click at [67, 87] on input "Brand New" at bounding box center [68, 87] width 4 height 4
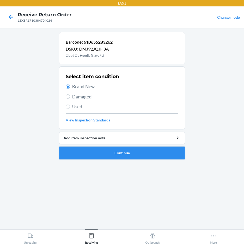
click at [93, 151] on button "Continue" at bounding box center [122, 153] width 126 height 13
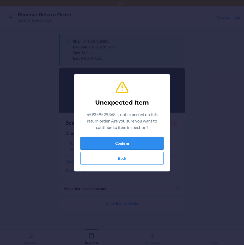
click at [145, 143] on button "Confirm" at bounding box center [121, 143] width 83 height 13
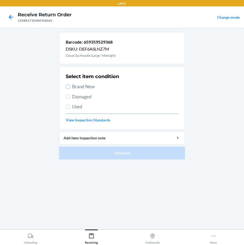
click at [69, 88] on input "Brand New" at bounding box center [68, 87] width 4 height 4
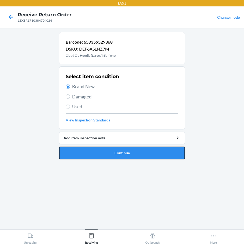
click at [96, 154] on button "Continue" at bounding box center [122, 153] width 126 height 13
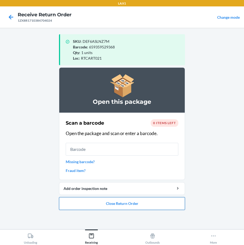
click at [139, 206] on button "Close Return Order" at bounding box center [122, 203] width 126 height 13
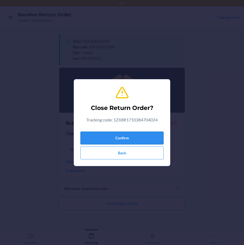
click at [154, 138] on button "Confirm" at bounding box center [121, 138] width 83 height 13
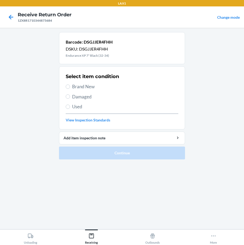
drag, startPoint x: 70, startPoint y: 87, endPoint x: 68, endPoint y: 112, distance: 25.5
click at [70, 87] on label "Brand New" at bounding box center [122, 86] width 112 height 7
click at [70, 87] on input "Brand New" at bounding box center [68, 87] width 4 height 4
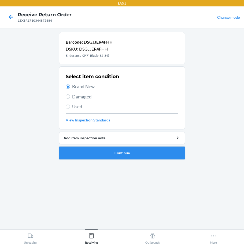
click at [78, 153] on button "Continue" at bounding box center [122, 153] width 126 height 13
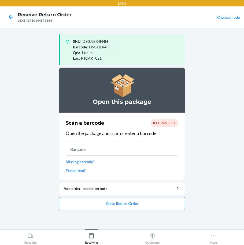
click at [113, 206] on button "Close Return Order" at bounding box center [122, 203] width 126 height 13
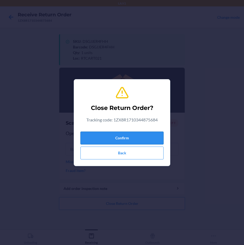
click at [144, 139] on button "Confirm" at bounding box center [121, 138] width 83 height 13
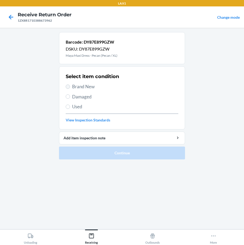
click at [66, 85] on label "Brand New" at bounding box center [122, 86] width 112 height 7
click at [66, 85] on input "Brand New" at bounding box center [68, 87] width 4 height 4
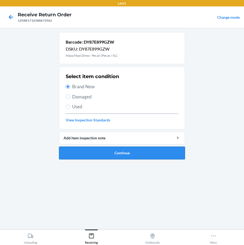
click at [104, 154] on button "Continue" at bounding box center [122, 153] width 126 height 13
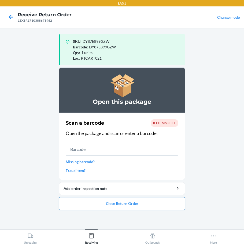
click at [129, 203] on button "Close Return Order" at bounding box center [122, 203] width 126 height 13
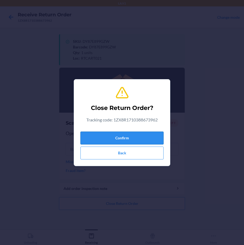
click at [146, 140] on button "Confirm" at bounding box center [121, 138] width 83 height 13
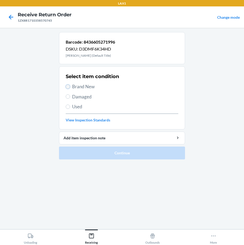
click at [69, 87] on input "Brand New" at bounding box center [68, 87] width 4 height 4
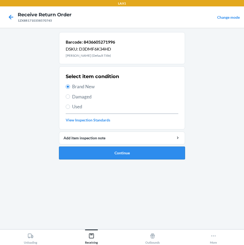
click at [122, 156] on button "Continue" at bounding box center [122, 153] width 126 height 13
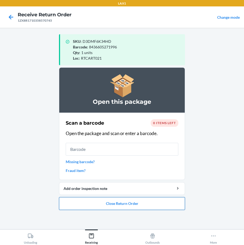
click at [158, 202] on button "Close Return Order" at bounding box center [122, 203] width 126 height 13
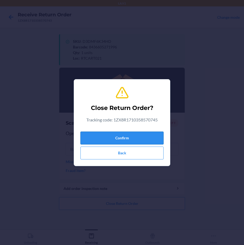
click at [152, 136] on button "Confirm" at bounding box center [121, 138] width 83 height 13
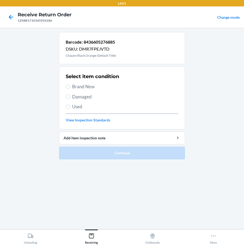
click at [71, 88] on label "Brand New" at bounding box center [122, 86] width 112 height 7
click at [70, 88] on input "Brand New" at bounding box center [68, 87] width 4 height 4
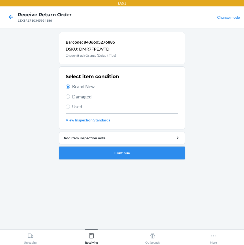
click at [98, 154] on button "Continue" at bounding box center [122, 153] width 126 height 13
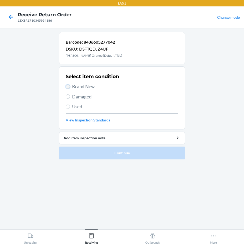
click at [67, 85] on input "Brand New" at bounding box center [68, 87] width 4 height 4
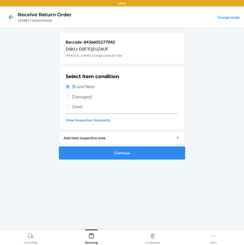
click at [121, 151] on button "Continue" at bounding box center [122, 153] width 126 height 13
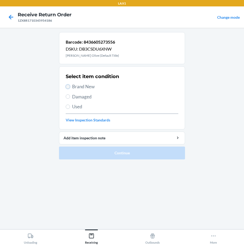
click at [68, 86] on input "Brand New" at bounding box center [68, 87] width 4 height 4
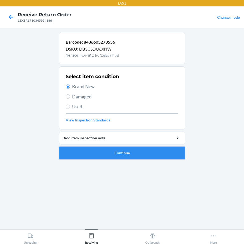
click at [117, 153] on button "Continue" at bounding box center [122, 153] width 126 height 13
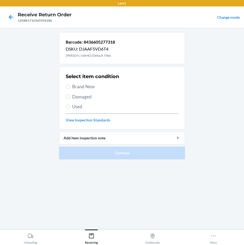
click at [70, 87] on label "Brand New" at bounding box center [122, 86] width 112 height 7
click at [70, 87] on input "Brand New" at bounding box center [68, 87] width 4 height 4
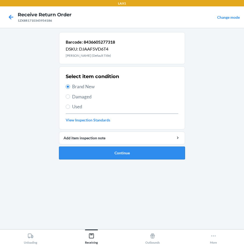
click at [128, 154] on button "Continue" at bounding box center [122, 153] width 126 height 13
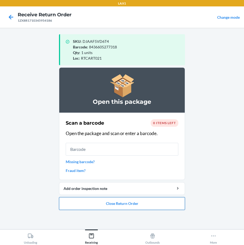
click at [161, 202] on button "Close Return Order" at bounding box center [122, 203] width 126 height 13
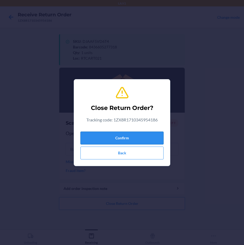
click at [161, 135] on button "Confirm" at bounding box center [121, 138] width 83 height 13
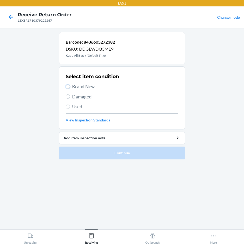
drag, startPoint x: 68, startPoint y: 86, endPoint x: 71, endPoint y: 104, distance: 18.2
click at [68, 86] on input "Brand New" at bounding box center [68, 87] width 4 height 4
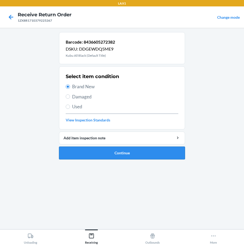
click at [108, 153] on button "Continue" at bounding box center [122, 153] width 126 height 13
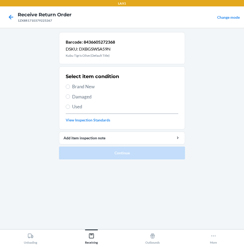
click at [68, 89] on label "Brand New" at bounding box center [122, 86] width 112 height 7
click at [68, 89] on input "Brand New" at bounding box center [68, 87] width 4 height 4
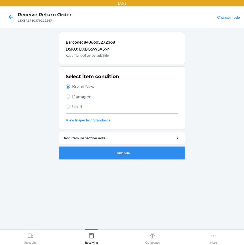
click at [130, 155] on button "Continue" at bounding box center [122, 153] width 126 height 13
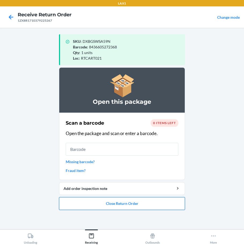
click at [153, 204] on button "Close Return Order" at bounding box center [122, 203] width 126 height 13
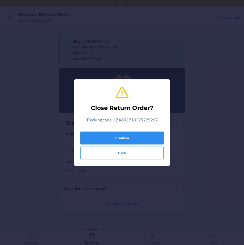
click at [152, 139] on button "Confirm" at bounding box center [121, 138] width 83 height 13
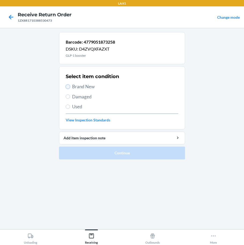
click at [67, 88] on input "Brand New" at bounding box center [68, 87] width 4 height 4
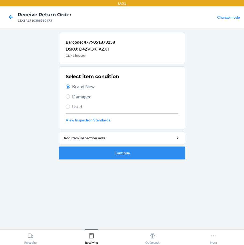
click at [96, 157] on button "Continue" at bounding box center [122, 153] width 126 height 13
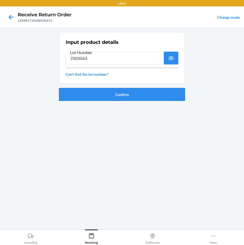
click at [109, 94] on button "Confirm" at bounding box center [122, 94] width 126 height 13
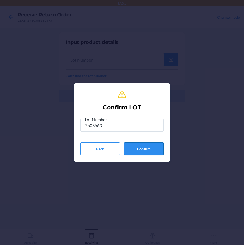
click at [146, 146] on button "Confirm" at bounding box center [143, 148] width 39 height 13
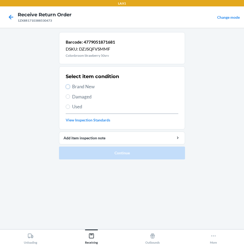
drag, startPoint x: 68, startPoint y: 88, endPoint x: 71, endPoint y: 90, distance: 3.0
click at [70, 89] on label "Brand New" at bounding box center [122, 86] width 112 height 7
click at [70, 89] on input "Brand New" at bounding box center [68, 87] width 4 height 4
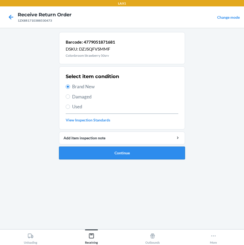
click at [110, 155] on button "Continue" at bounding box center [122, 153] width 126 height 13
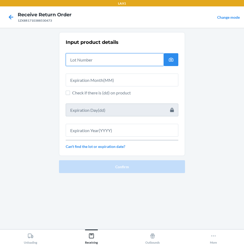
click at [115, 61] on input "text" at bounding box center [115, 59] width 98 height 13
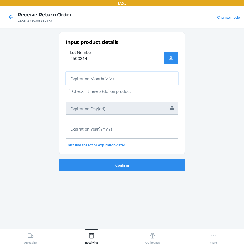
click at [116, 79] on input "text" at bounding box center [122, 78] width 112 height 13
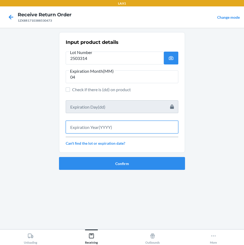
click at [119, 127] on input "text" at bounding box center [122, 127] width 112 height 13
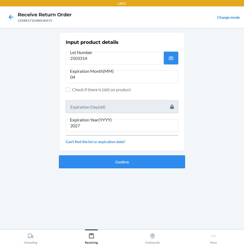
click at [168, 158] on button "Confirm" at bounding box center [122, 161] width 126 height 13
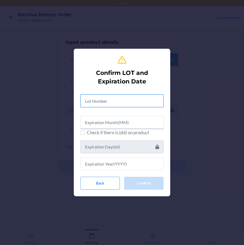
click at [106, 103] on input "text" at bounding box center [121, 100] width 83 height 13
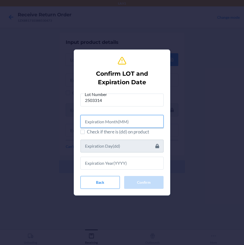
click at [131, 127] on input "text" at bounding box center [121, 121] width 83 height 13
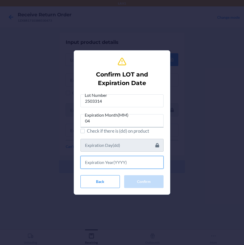
click at [122, 164] on input "text" at bounding box center [121, 162] width 83 height 13
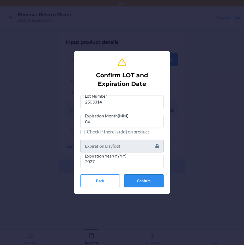
click at [155, 181] on button "Confirm" at bounding box center [143, 180] width 39 height 13
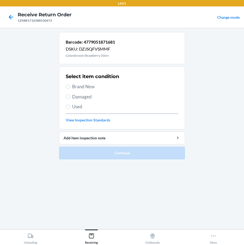
click at [70, 87] on label "Brand New" at bounding box center [122, 86] width 112 height 7
click at [70, 87] on input "Brand New" at bounding box center [68, 87] width 4 height 4
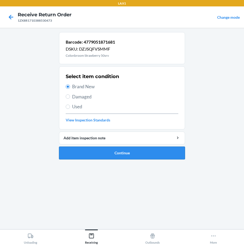
click at [102, 152] on button "Continue" at bounding box center [122, 153] width 126 height 13
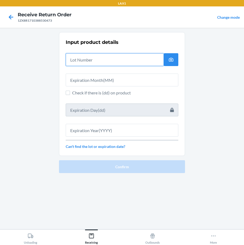
click at [112, 59] on input "text" at bounding box center [115, 59] width 98 height 13
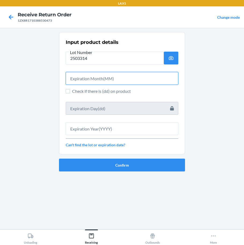
click at [119, 79] on input "text" at bounding box center [122, 78] width 112 height 13
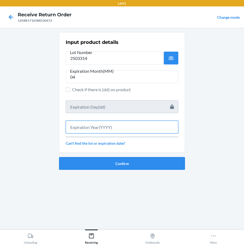
click at [150, 127] on input "text" at bounding box center [122, 127] width 112 height 13
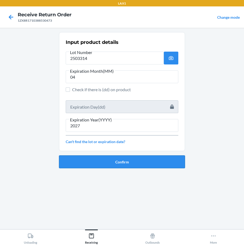
click at [138, 163] on button "Confirm" at bounding box center [122, 161] width 126 height 13
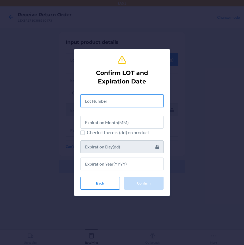
click at [141, 101] on input "text" at bounding box center [121, 100] width 83 height 13
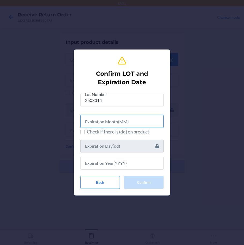
click at [130, 122] on input "text" at bounding box center [121, 121] width 83 height 13
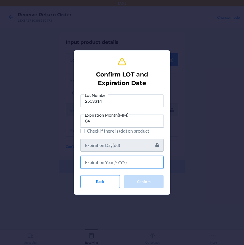
click at [126, 161] on input "text" at bounding box center [121, 162] width 83 height 13
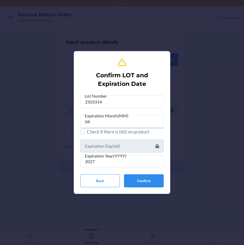
click at [155, 182] on button "Confirm" at bounding box center [143, 180] width 39 height 13
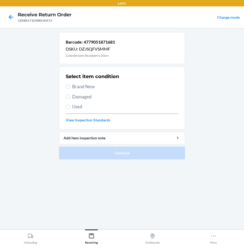
click at [72, 88] on label "Brand New" at bounding box center [122, 86] width 112 height 7
click at [70, 88] on input "Brand New" at bounding box center [68, 87] width 4 height 4
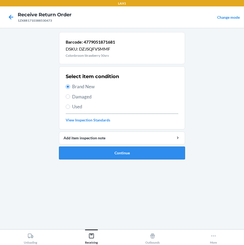
click at [115, 153] on button "Continue" at bounding box center [122, 153] width 126 height 13
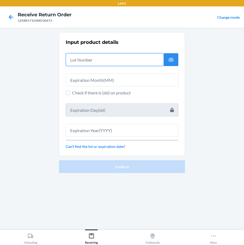
click at [110, 58] on input "text" at bounding box center [115, 59] width 98 height 13
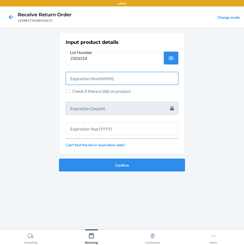
click at [127, 82] on input "text" at bounding box center [122, 78] width 112 height 13
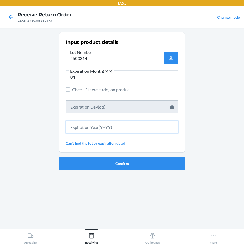
click at [111, 124] on input "text" at bounding box center [122, 127] width 112 height 13
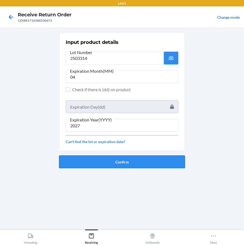
click at [119, 160] on button "Confirm" at bounding box center [122, 161] width 126 height 13
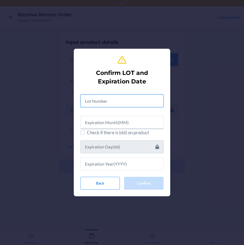
click at [123, 104] on input "text" at bounding box center [121, 100] width 83 height 13
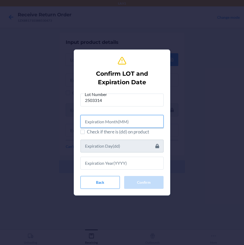
click at [138, 123] on input "text" at bounding box center [121, 121] width 83 height 13
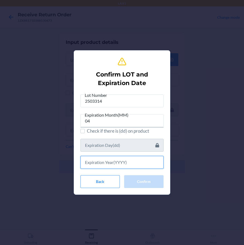
click at [117, 160] on input "text" at bounding box center [121, 162] width 83 height 13
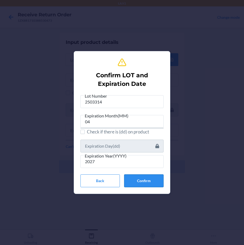
click at [143, 180] on button "Confirm" at bounding box center [143, 180] width 39 height 13
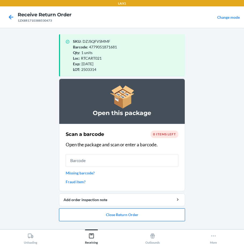
click at [153, 213] on button "Close Return Order" at bounding box center [122, 214] width 126 height 13
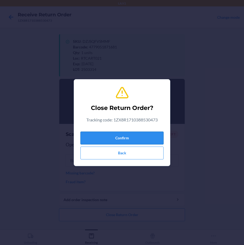
click at [146, 137] on button "Confirm" at bounding box center [121, 138] width 83 height 13
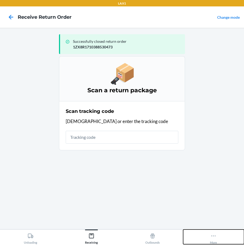
click at [215, 239] on div "More" at bounding box center [213, 237] width 7 height 13
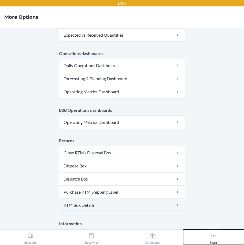
scroll to position [269, 0]
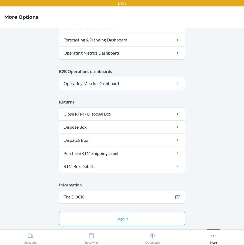
click at [150, 219] on button "Logout" at bounding box center [122, 218] width 126 height 13
click at [115, 216] on button "Logout" at bounding box center [122, 218] width 126 height 13
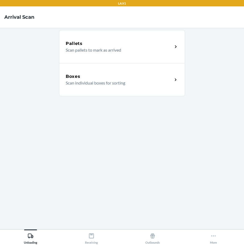
click at [122, 82] on p "Scan individual boxes for sorting" at bounding box center [117, 83] width 103 height 6
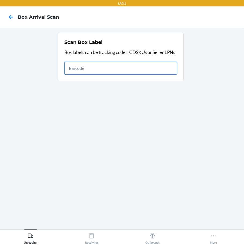
click at [136, 70] on input "text" at bounding box center [120, 68] width 112 height 13
type input "1ZR08H699021426773"
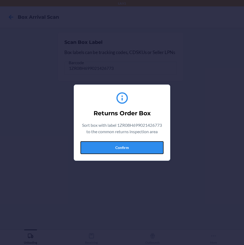
click at [158, 151] on button "Confirm" at bounding box center [121, 147] width 83 height 13
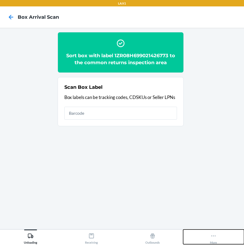
click at [217, 236] on button "More" at bounding box center [213, 237] width 61 height 15
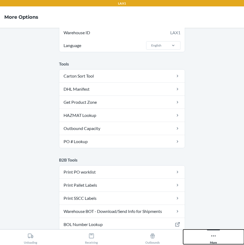
scroll to position [187, 0]
